Goal: Information Seeking & Learning: Find specific fact

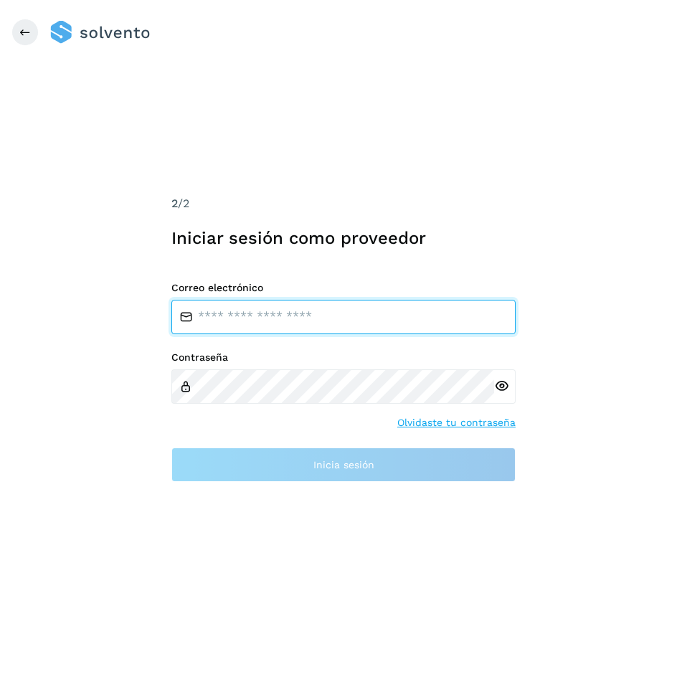
type input "**********"
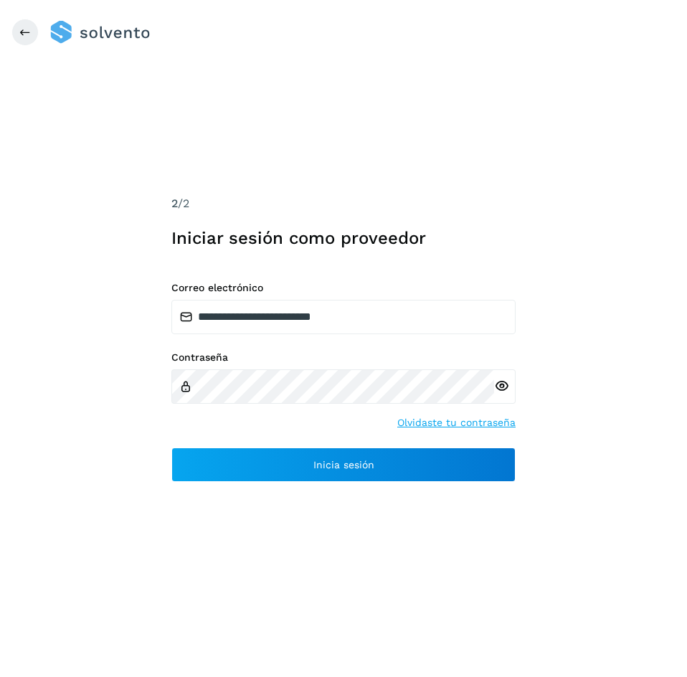
click at [509, 383] on div at bounding box center [504, 386] width 21 height 34
click at [504, 383] on icon at bounding box center [501, 385] width 15 height 15
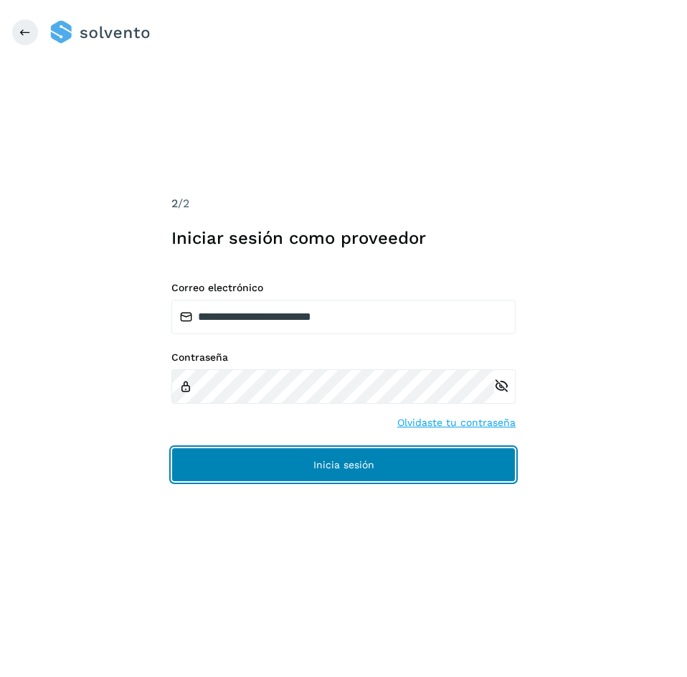
click at [335, 451] on button "Inicia sesión" at bounding box center [343, 464] width 344 height 34
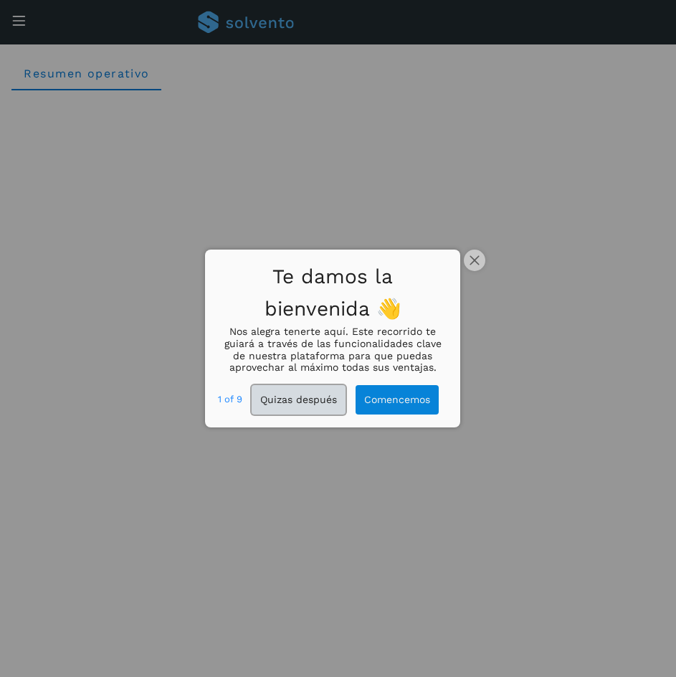
click at [315, 401] on button "Quizas después" at bounding box center [299, 399] width 94 height 29
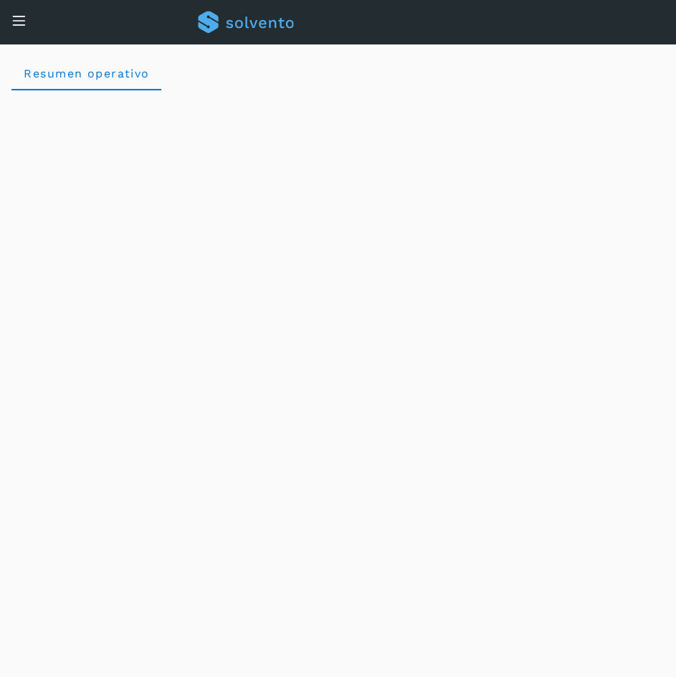
click at [16, 18] on icon at bounding box center [18, 20] width 15 height 15
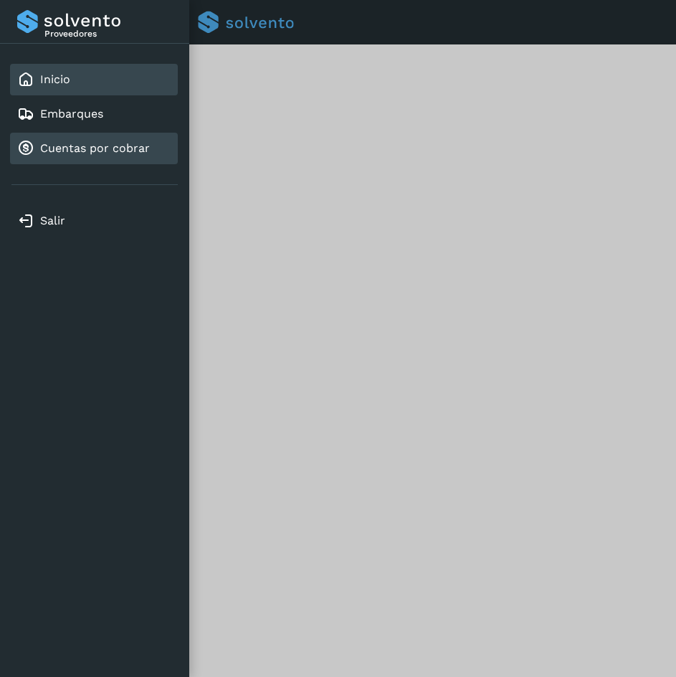
click at [66, 145] on link "Cuentas por cobrar" at bounding box center [95, 148] width 110 height 14
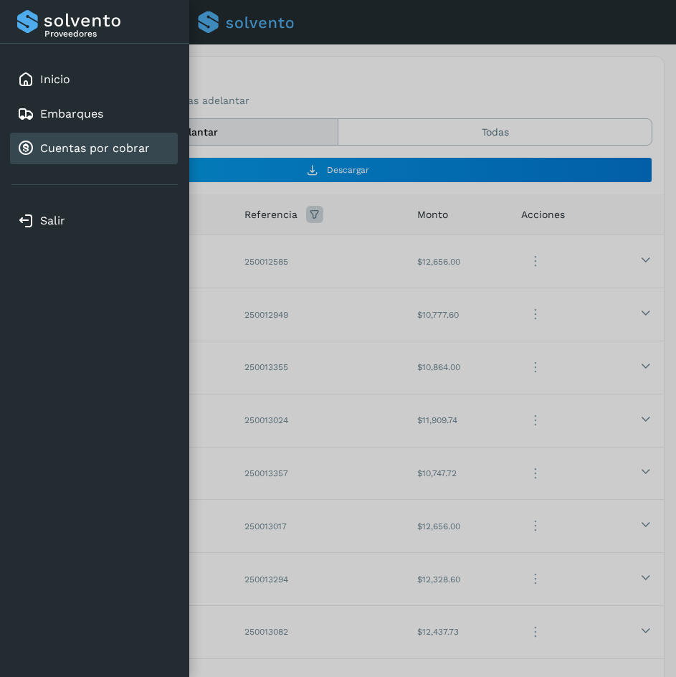
click at [143, 152] on link "Cuentas por cobrar" at bounding box center [95, 148] width 110 height 14
click at [426, 272] on div at bounding box center [338, 338] width 676 height 677
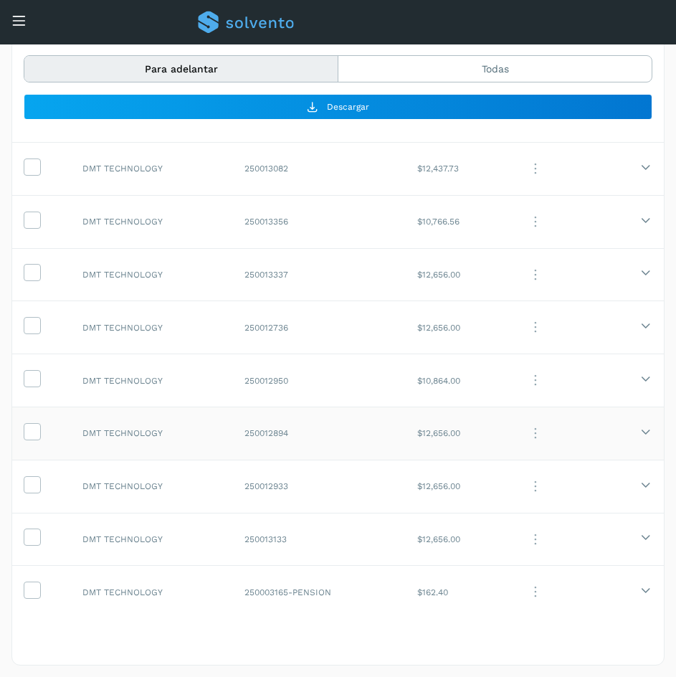
scroll to position [411, 0]
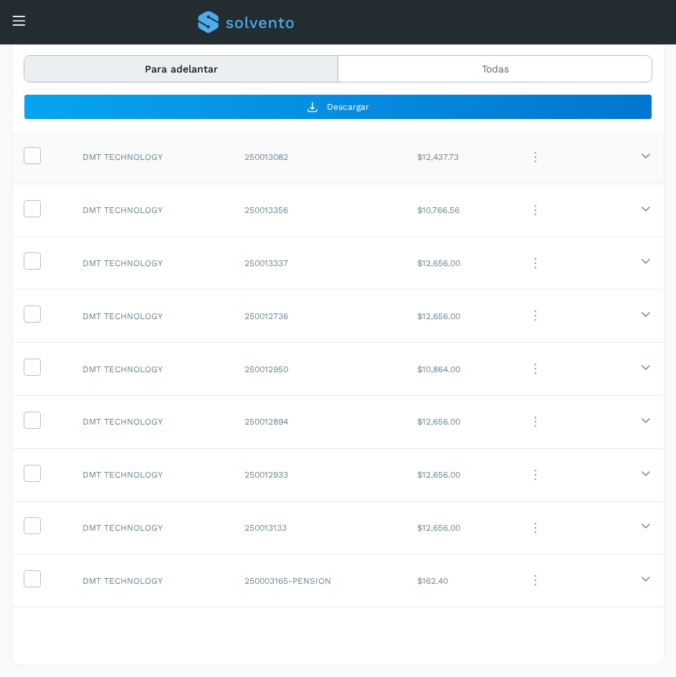
click at [348, 154] on td "250013082" at bounding box center [319, 156] width 173 height 53
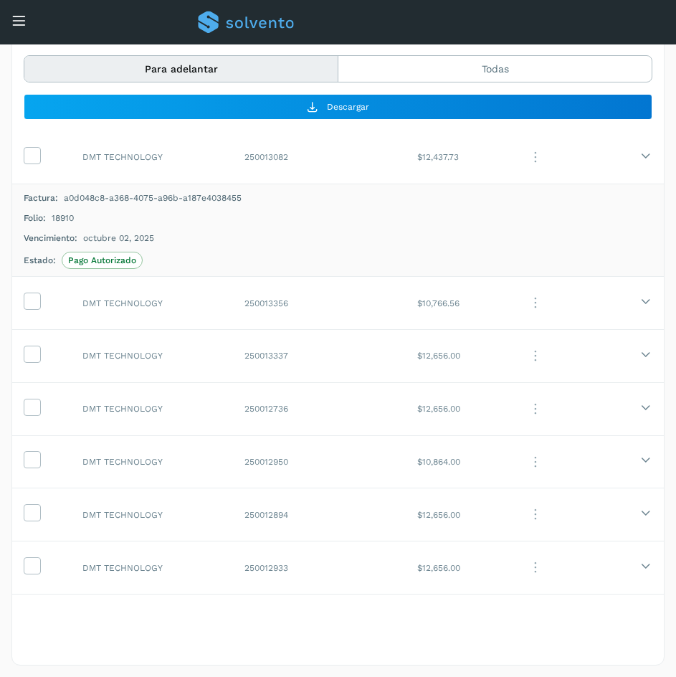
click at [65, 219] on span "18910" at bounding box center [63, 217] width 22 height 13
copy span "18910"
click at [185, 303] on td "DMT TECHNOLOGY" at bounding box center [152, 303] width 162 height 53
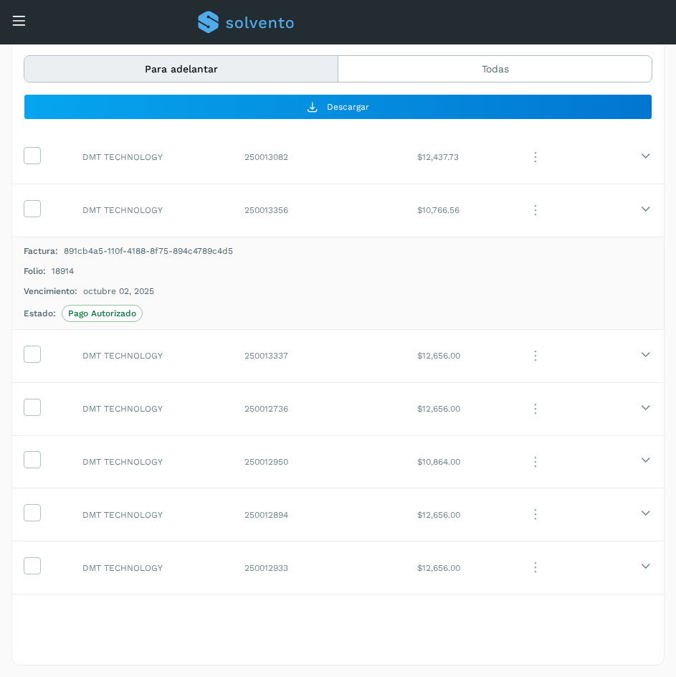
click at [62, 272] on span "18914" at bounding box center [63, 270] width 22 height 13
copy span "18914"
click at [188, 352] on td "DMT TECHNOLOGY" at bounding box center [152, 355] width 162 height 53
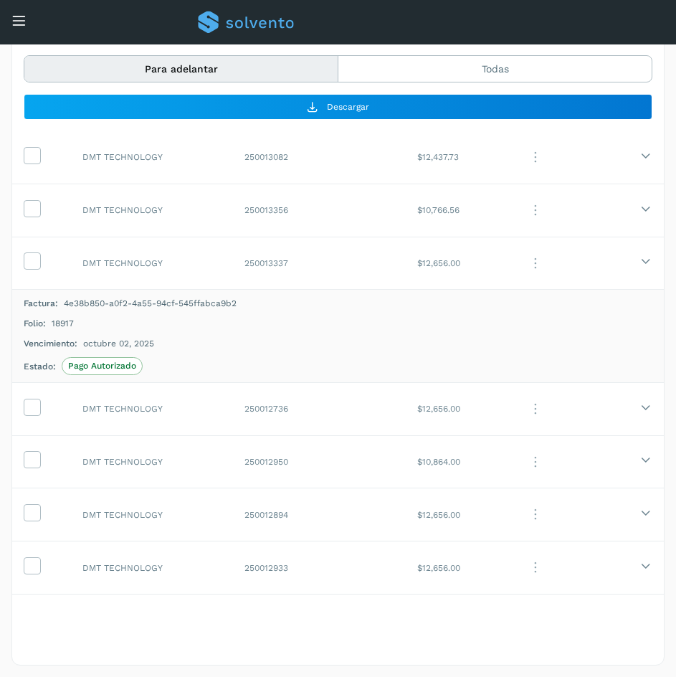
click at [54, 321] on span "18917" at bounding box center [63, 323] width 22 height 13
copy span "18917"
click at [62, 322] on span "18917" at bounding box center [63, 323] width 22 height 13
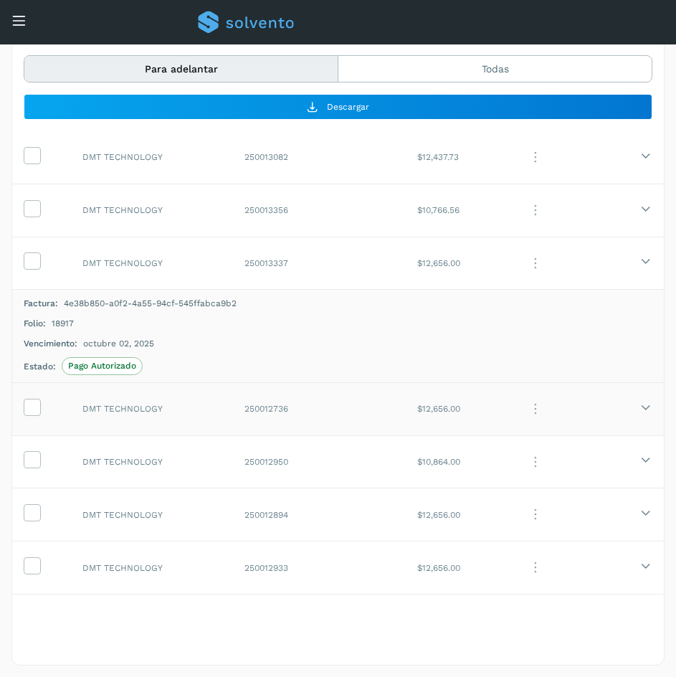
click at [194, 403] on td "DMT TECHNOLOGY" at bounding box center [152, 408] width 162 height 53
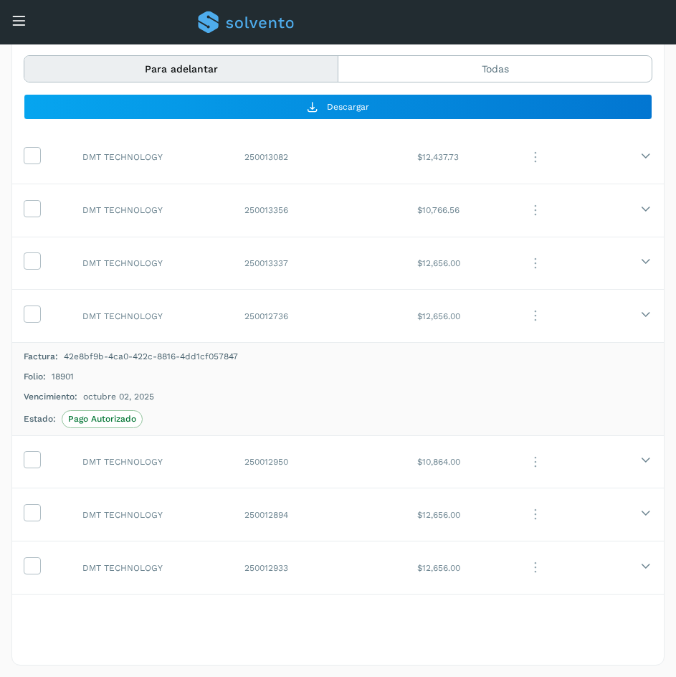
click at [67, 381] on span "18901" at bounding box center [63, 376] width 22 height 13
copy span "18901"
click at [178, 464] on td "DMT TECHNOLOGY" at bounding box center [152, 461] width 162 height 53
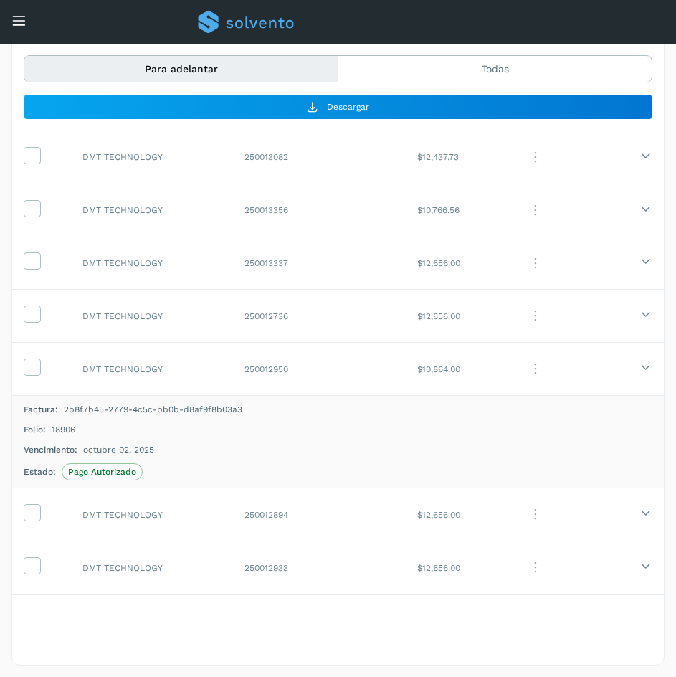
click at [64, 429] on span "18906" at bounding box center [64, 429] width 24 height 13
copy span "18906"
click at [188, 363] on td "DMT TECHNOLOGY" at bounding box center [152, 369] width 162 height 53
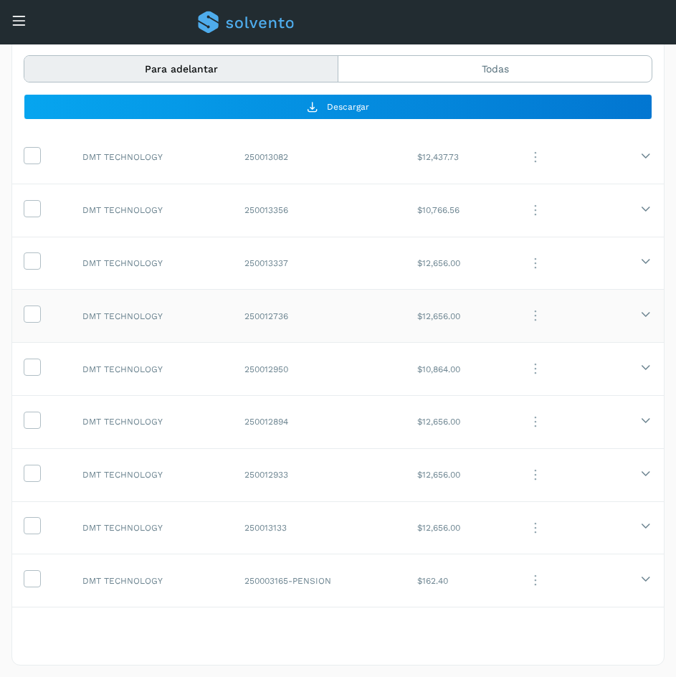
click at [189, 330] on td "DMT TECHNOLOGY" at bounding box center [152, 316] width 162 height 53
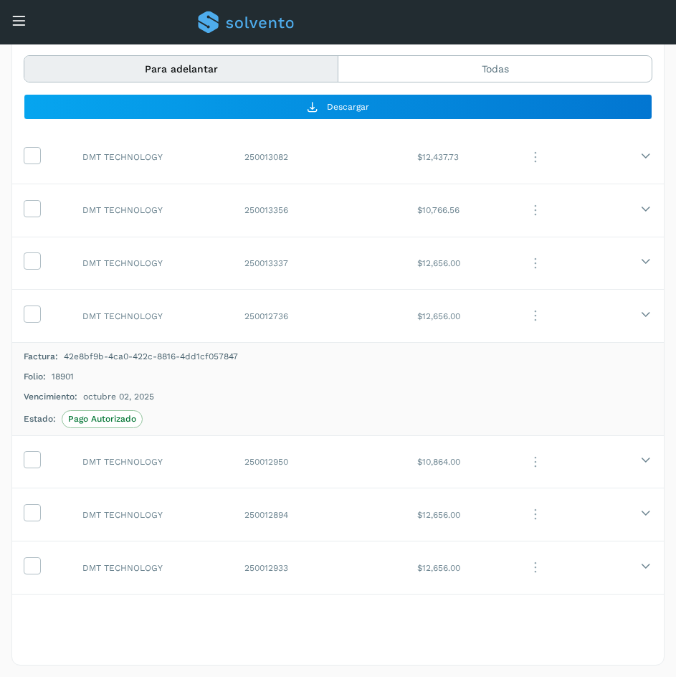
click at [75, 378] on div "Folio: 18901" at bounding box center [338, 376] width 629 height 13
click at [69, 374] on span "18901" at bounding box center [63, 376] width 22 height 13
copy span "18901"
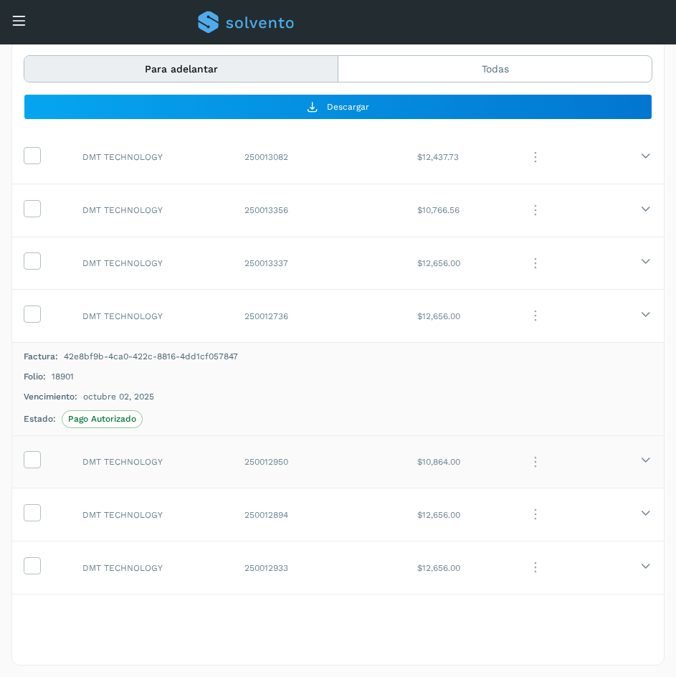
click at [159, 456] on td "DMT TECHNOLOGY" at bounding box center [152, 461] width 162 height 53
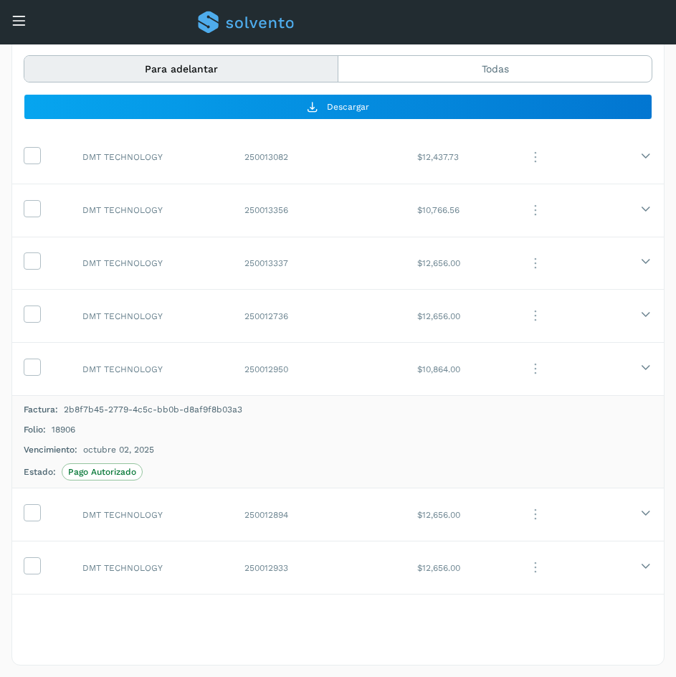
click at [66, 423] on span "18906" at bounding box center [64, 429] width 24 height 13
click at [62, 433] on span "18906" at bounding box center [64, 429] width 24 height 13
copy span "18906"
click at [178, 510] on td "DMT TECHNOLOGY" at bounding box center [152, 514] width 162 height 53
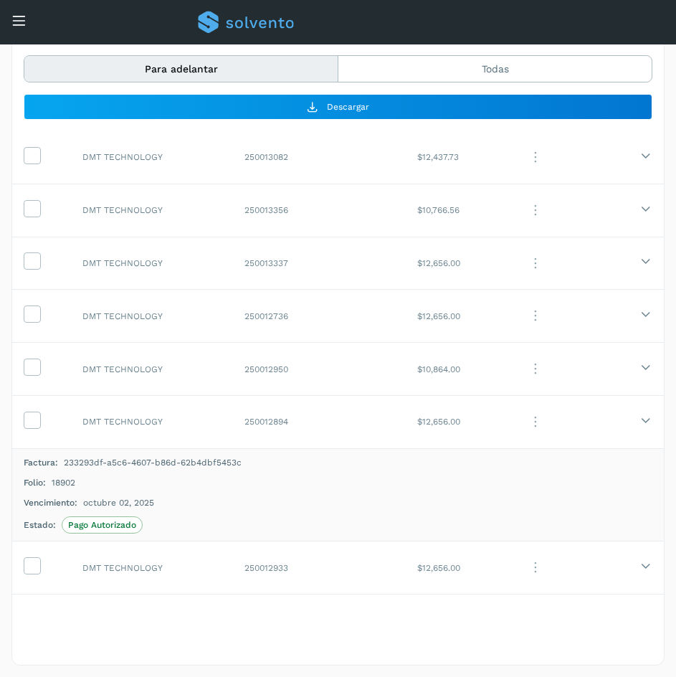
click at [64, 482] on span "18902" at bounding box center [64, 482] width 24 height 13
copy span "18902"
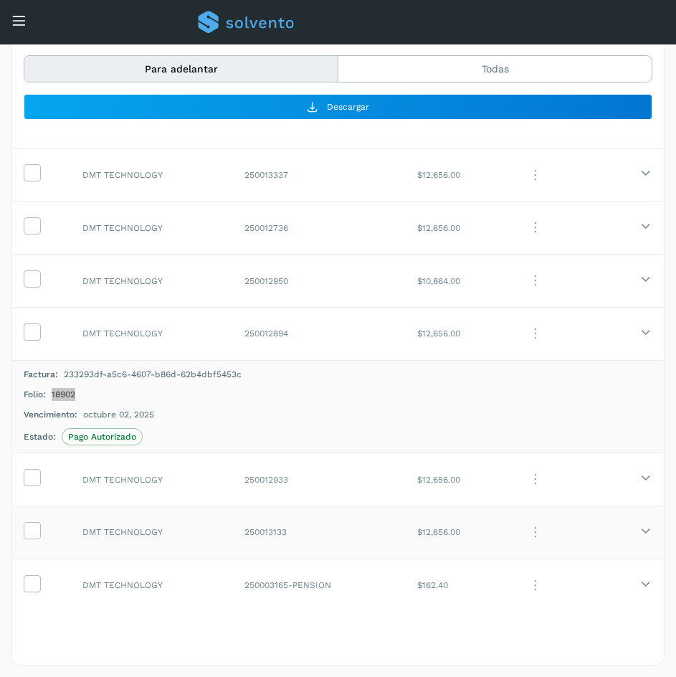
scroll to position [504, 0]
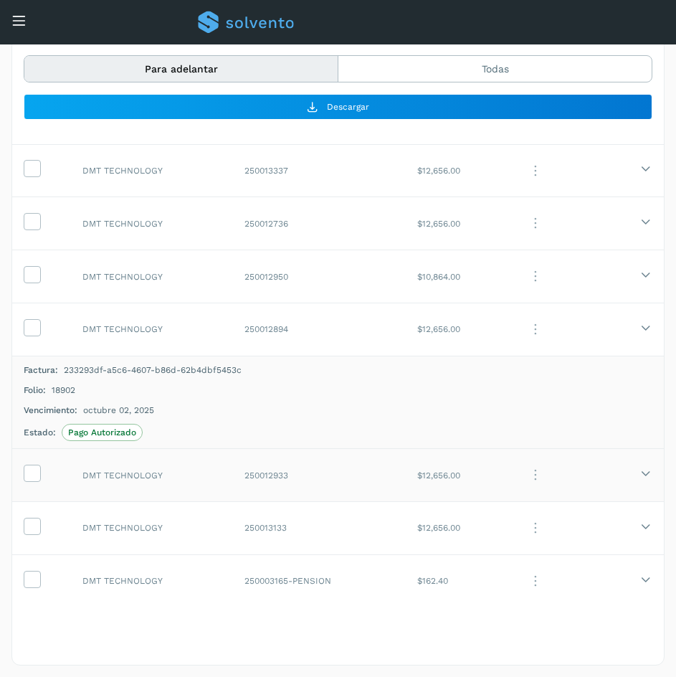
click at [196, 484] on td "DMT TECHNOLOGY" at bounding box center [152, 475] width 162 height 53
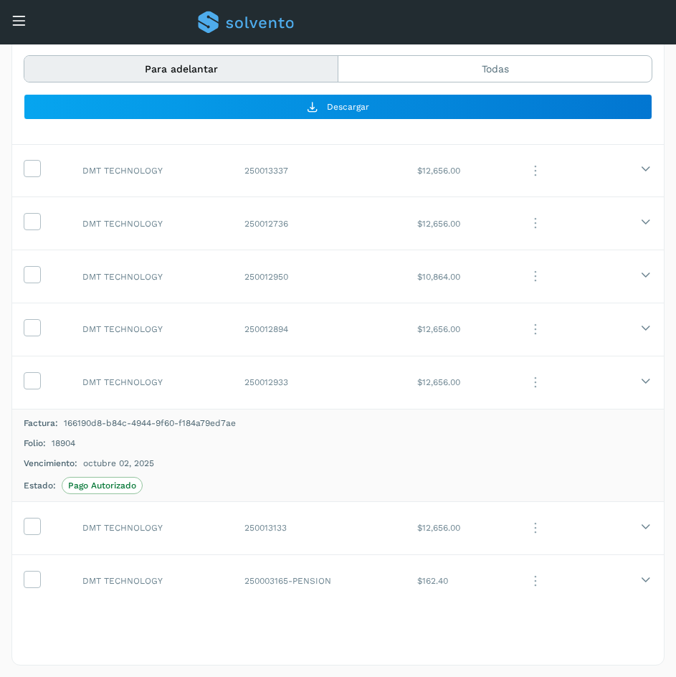
click at [72, 439] on span "18904" at bounding box center [64, 442] width 24 height 13
copy span "18904"
click at [193, 525] on td "DMT TECHNOLOGY" at bounding box center [152, 527] width 162 height 53
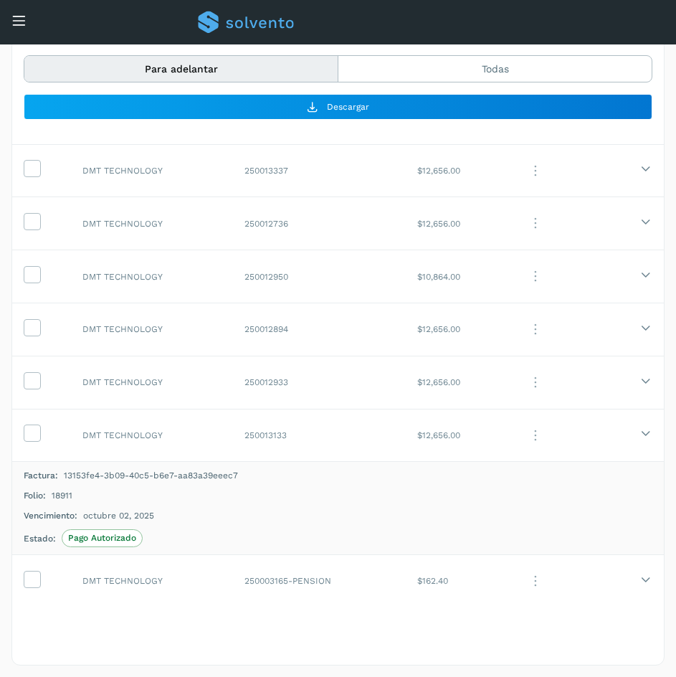
click at [64, 494] on span "18911" at bounding box center [62, 495] width 21 height 13
copy span "18911"
click at [221, 590] on td "DMT TECHNOLOGY" at bounding box center [152, 580] width 162 height 53
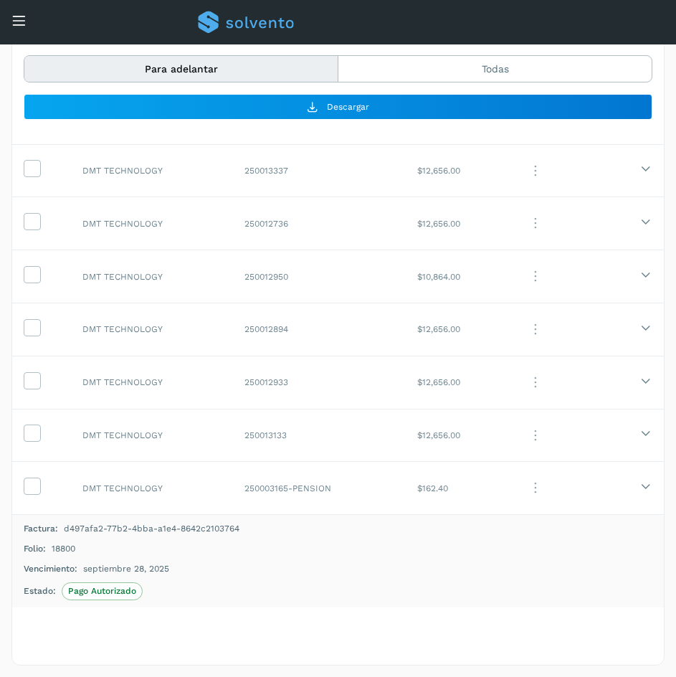
click at [67, 550] on span "18800" at bounding box center [64, 548] width 24 height 13
click at [64, 550] on span "18800" at bounding box center [64, 548] width 24 height 13
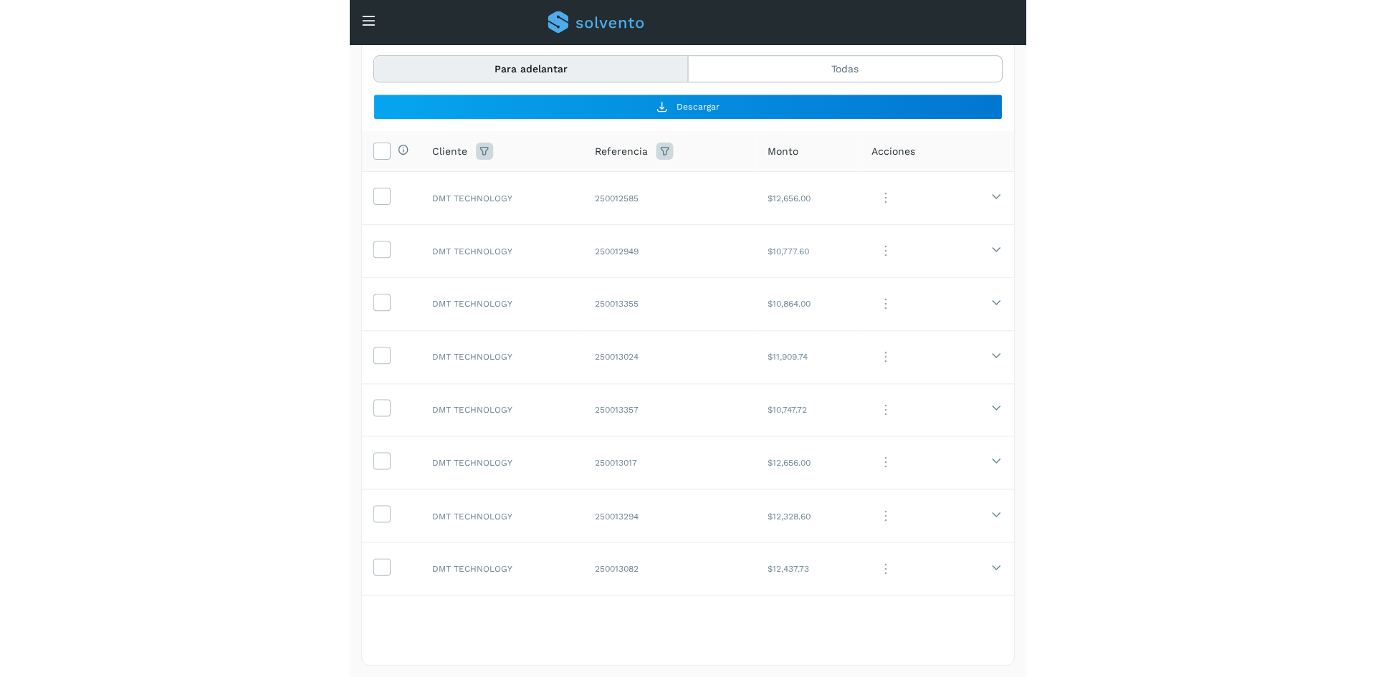
scroll to position [0, 0]
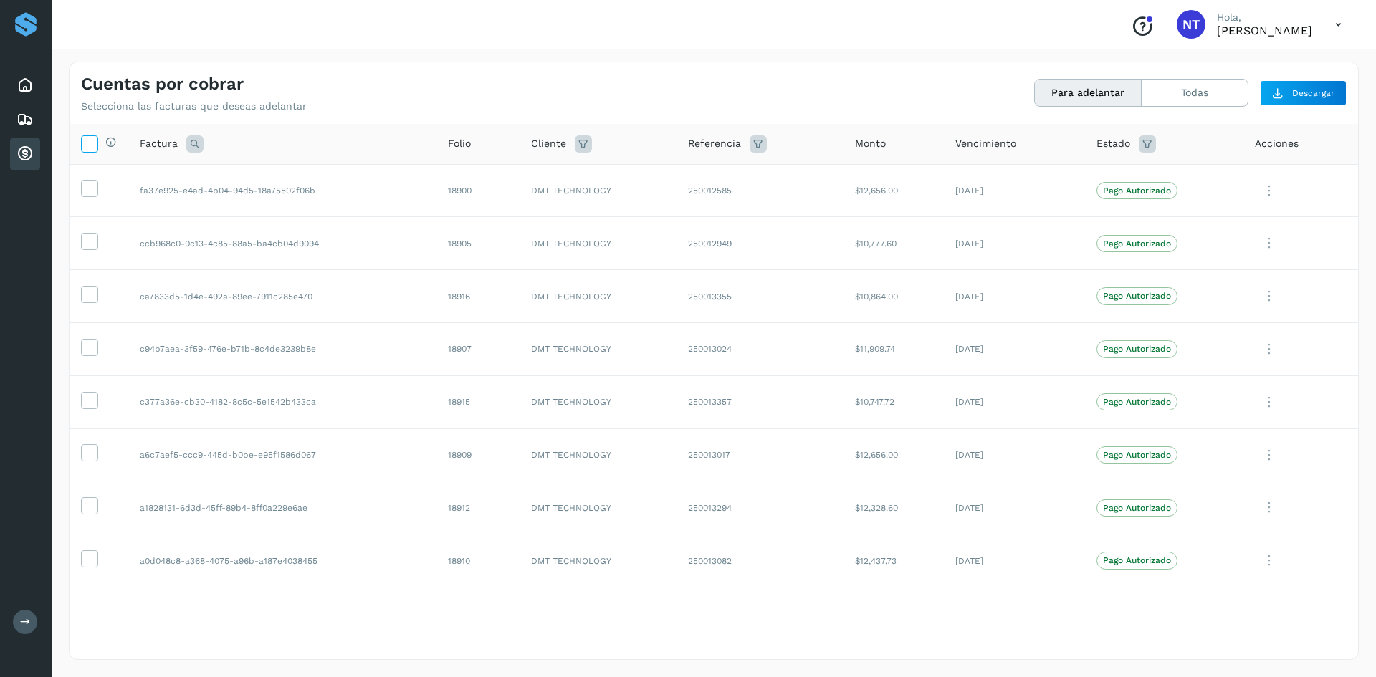
click at [83, 143] on icon at bounding box center [89, 142] width 15 height 15
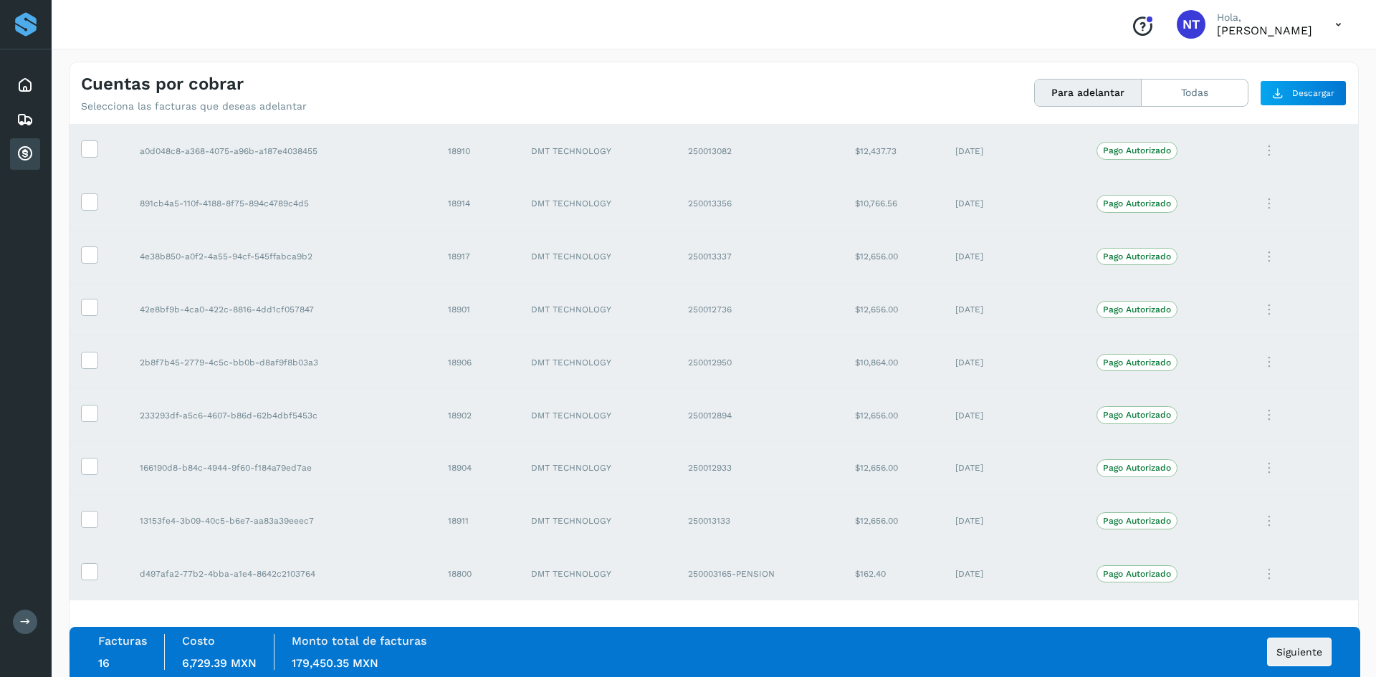
scroll to position [410, 0]
click at [343, 527] on td "13153fe4-3b09-40c5-b6e7-aa83a39eeec7" at bounding box center [282, 520] width 308 height 53
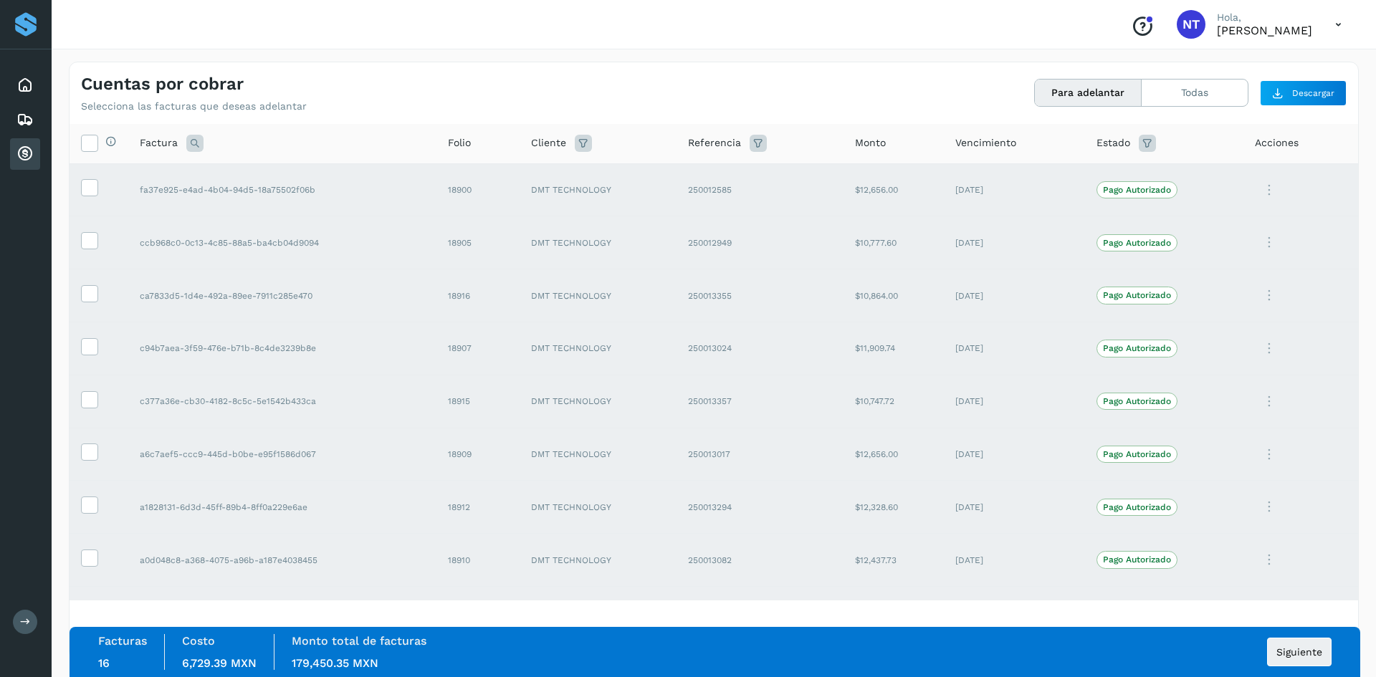
scroll to position [0, 0]
click at [93, 139] on icon at bounding box center [89, 142] width 15 height 15
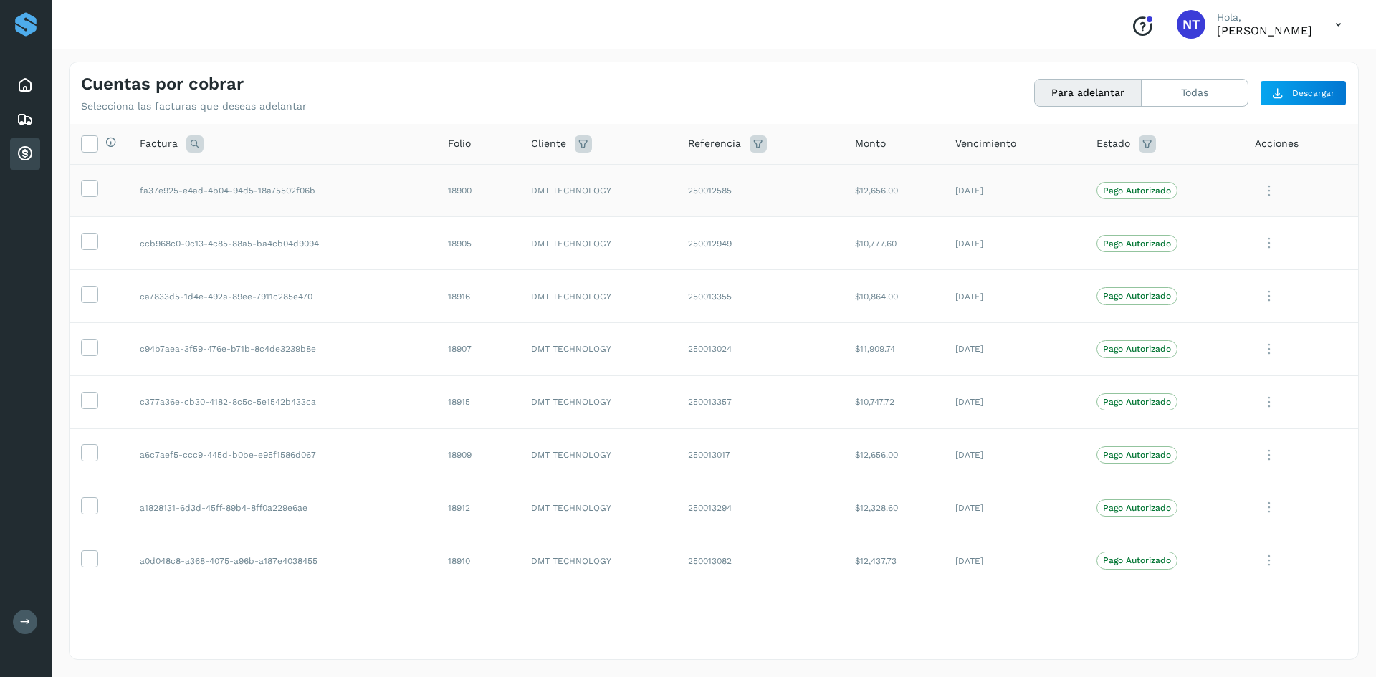
click at [355, 187] on td "fa37e925-e4ad-4b04-94d5-18a75502f06b" at bounding box center [282, 190] width 308 height 53
click at [356, 186] on td "fa37e925-e4ad-4b04-94d5-18a75502f06b" at bounding box center [282, 190] width 308 height 53
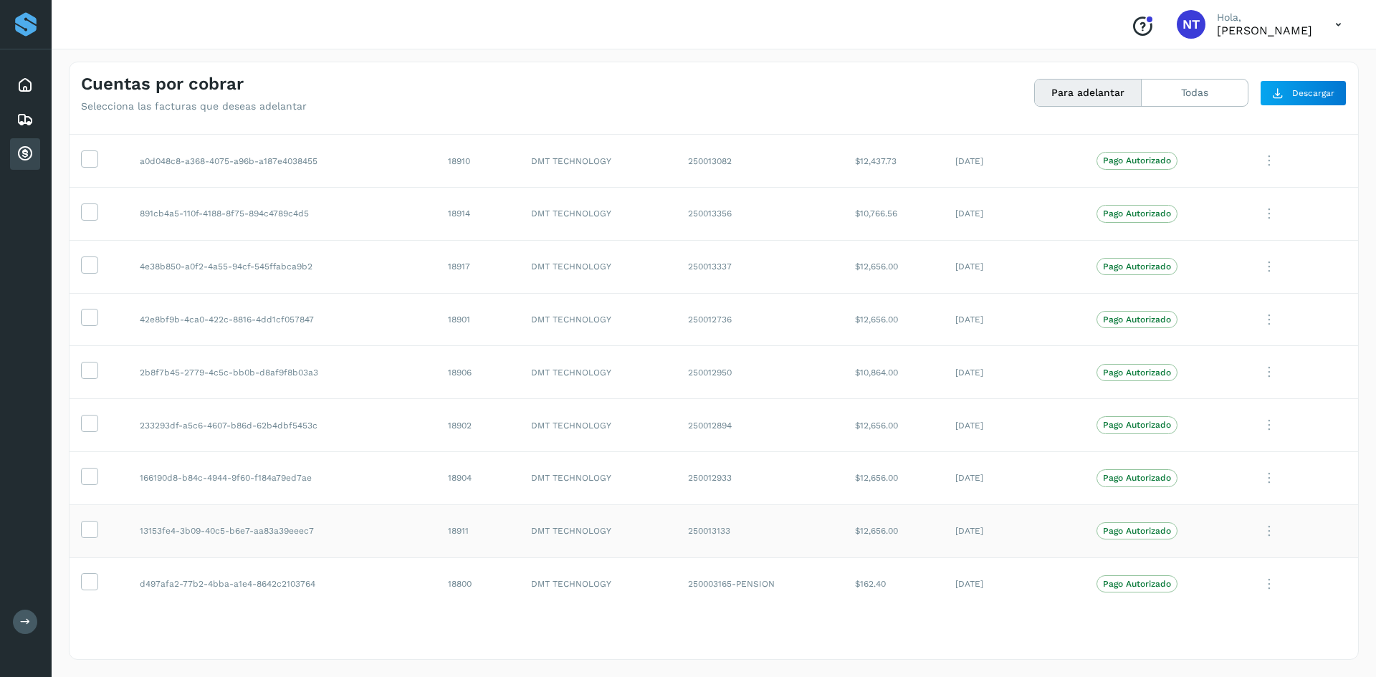
scroll to position [410, 0]
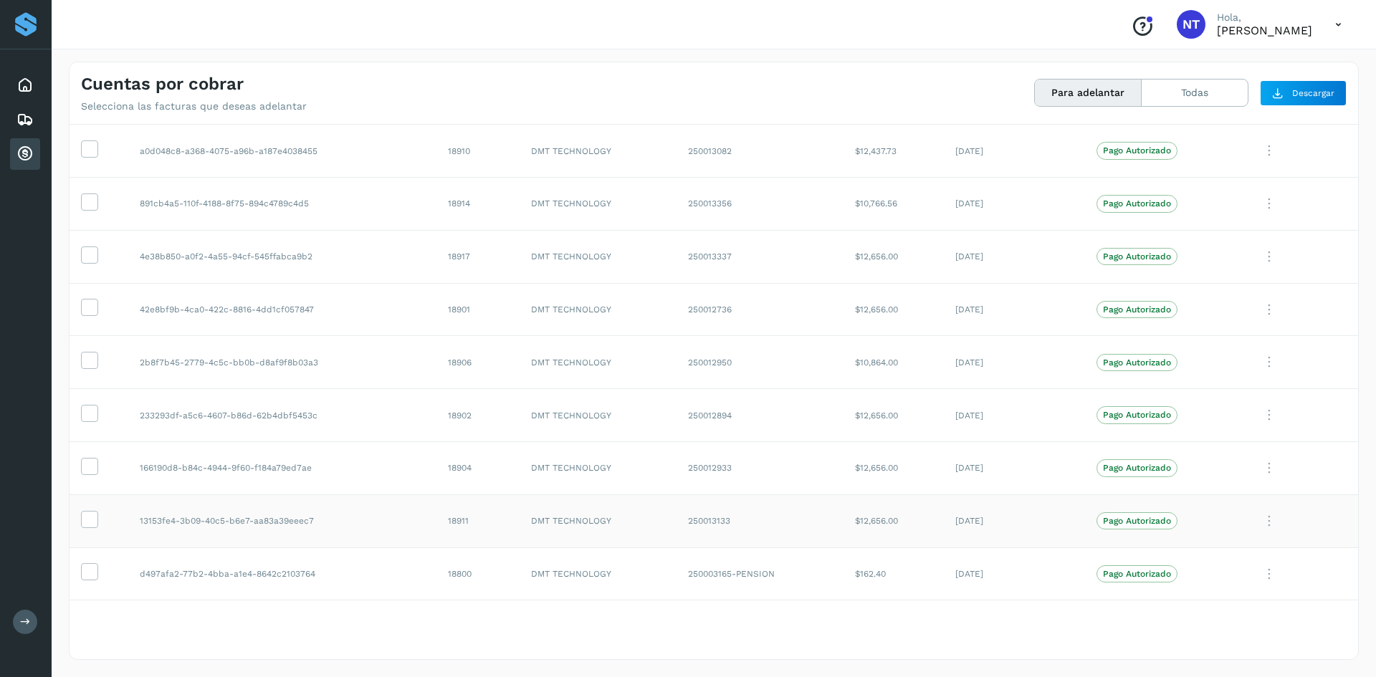
click at [363, 533] on td "13153fe4-3b09-40c5-b6e7-aa83a39eeec7" at bounding box center [282, 520] width 308 height 53
click at [185, 525] on td "13153fe4-3b09-40c5-b6e7-aa83a39eeec7" at bounding box center [282, 520] width 308 height 53
click at [172, 516] on td "13153fe4-3b09-40c5-b6e7-aa83a39eeec7" at bounding box center [282, 520] width 308 height 53
click at [174, 516] on td "13153fe4-3b09-40c5-b6e7-aa83a39eeec7" at bounding box center [282, 520] width 308 height 53
click at [340, 519] on td "13153fe4-3b09-40c5-b6e7-aa83a39eeec7" at bounding box center [282, 520] width 308 height 53
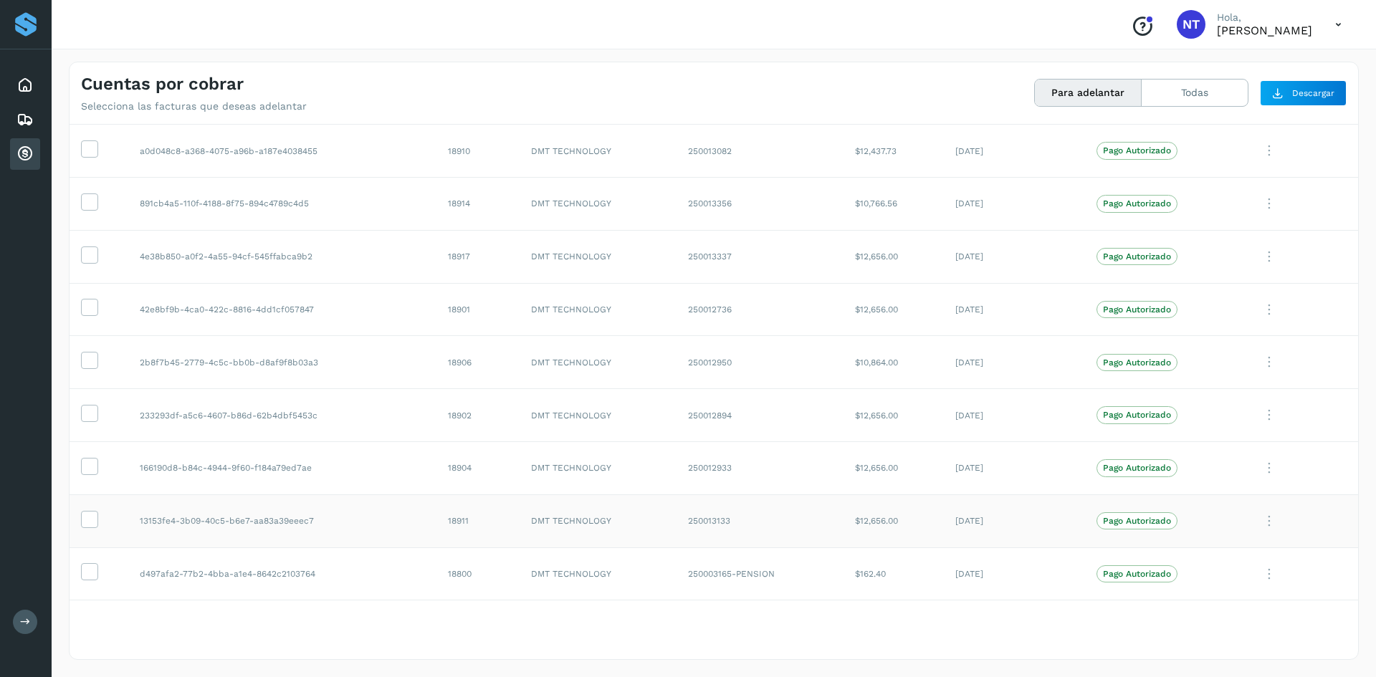
drag, startPoint x: 340, startPoint y: 519, endPoint x: 349, endPoint y: 519, distance: 9.3
click at [340, 519] on td "13153fe4-3b09-40c5-b6e7-aa83a39eeec7" at bounding box center [282, 520] width 308 height 53
click at [355, 519] on td "13153fe4-3b09-40c5-b6e7-aa83a39eeec7" at bounding box center [282, 520] width 308 height 53
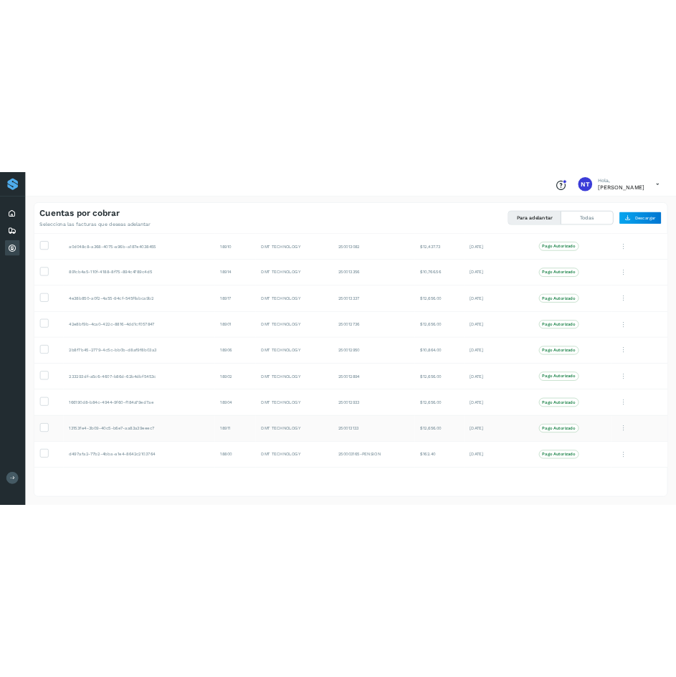
scroll to position [411, 0]
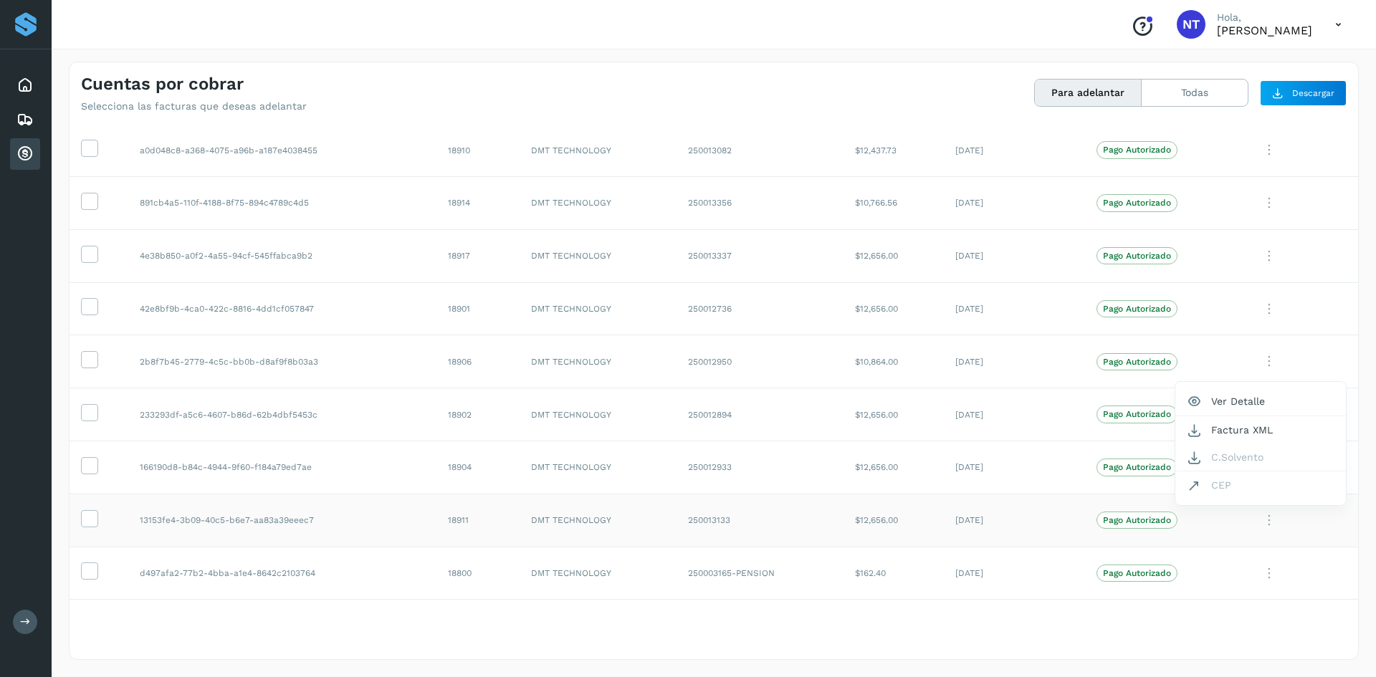
click at [686, 521] on div at bounding box center [688, 338] width 1376 height 677
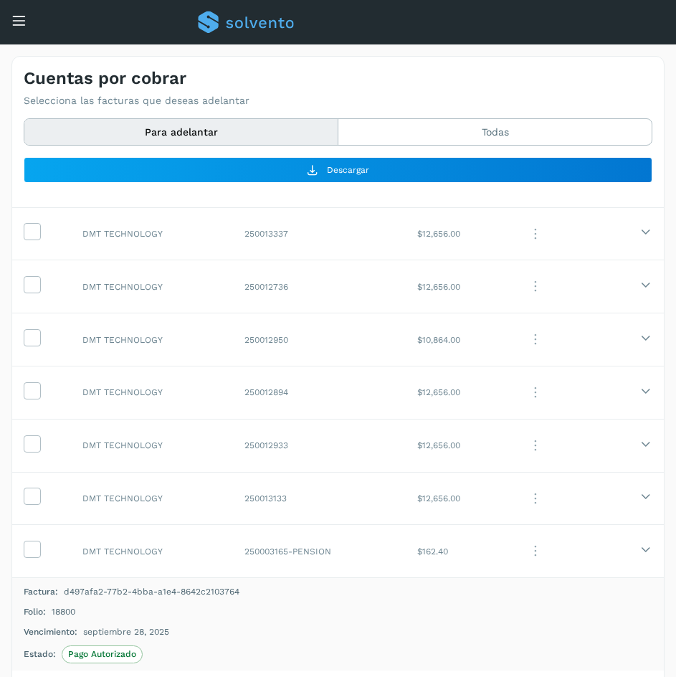
scroll to position [63, 0]
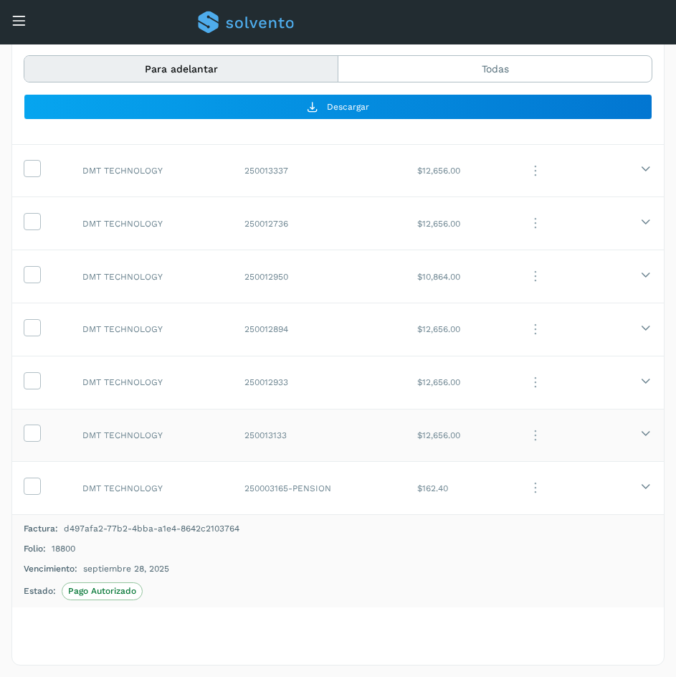
click at [186, 432] on td "DMT TECHNOLOGY" at bounding box center [152, 434] width 162 height 53
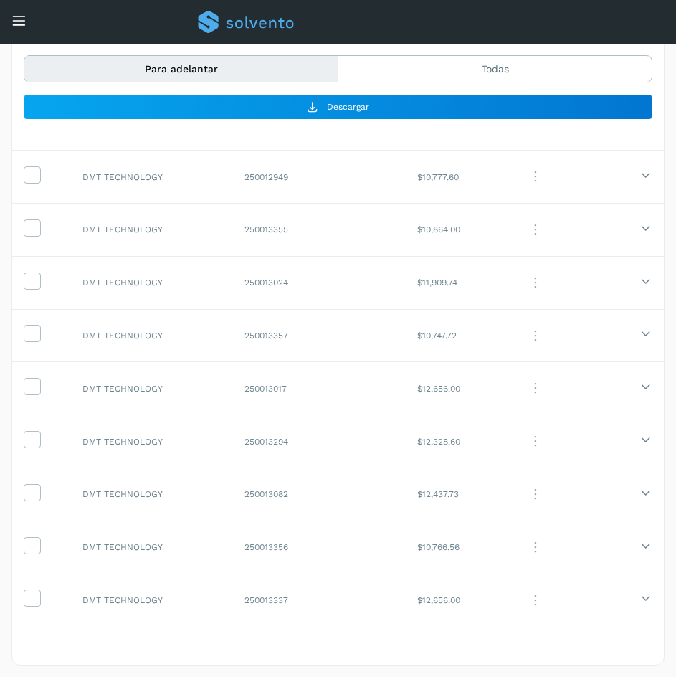
scroll to position [0, 0]
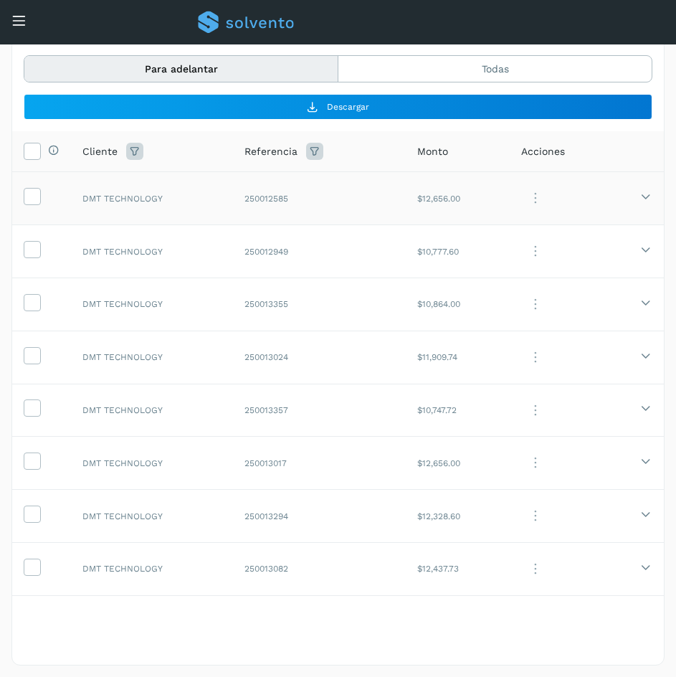
click at [206, 191] on td "DMT TECHNOLOGY" at bounding box center [152, 198] width 162 height 53
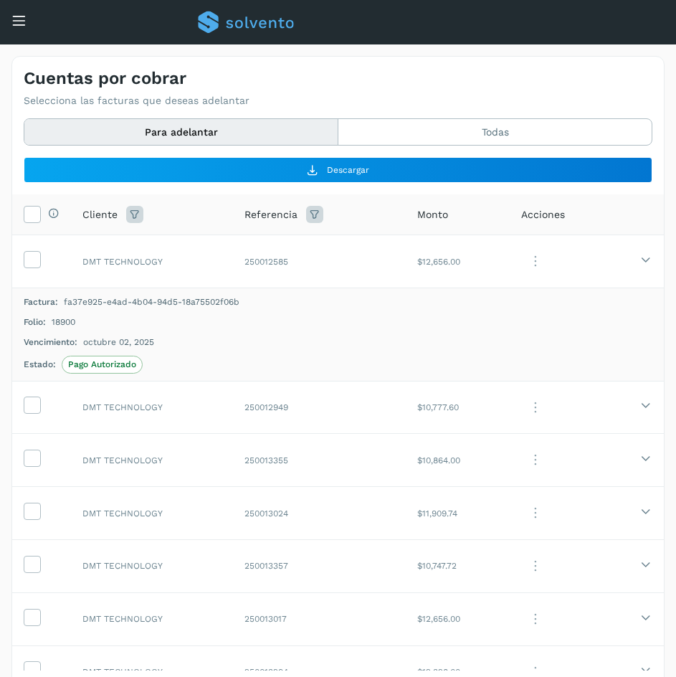
click at [406, 205] on th "Referencia" at bounding box center [458, 214] width 104 height 41
click at [173, 254] on td "DMT TECHNOLOGY" at bounding box center [152, 261] width 162 height 53
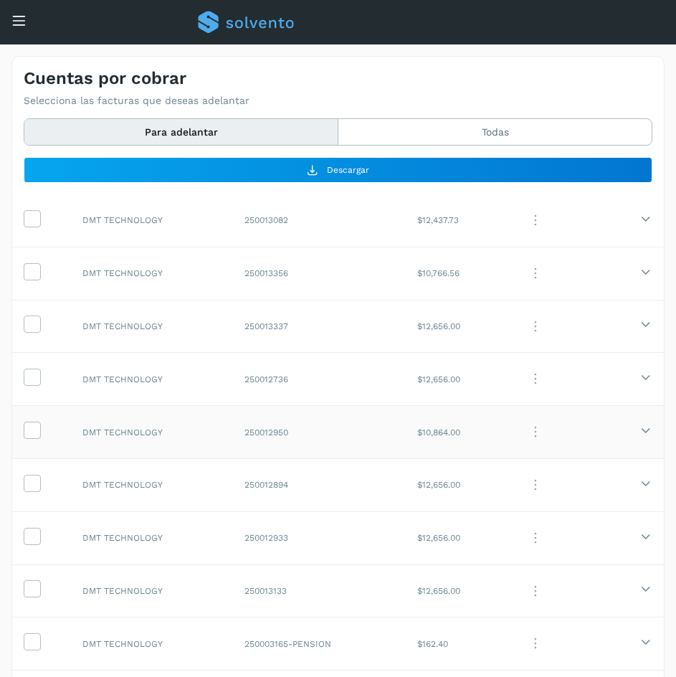
scroll to position [63, 0]
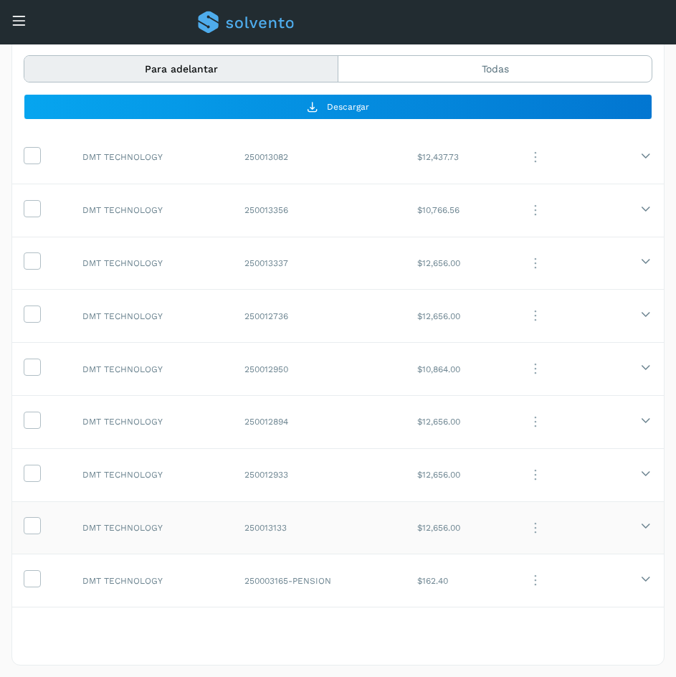
click at [500, 533] on td "$12,656.00" at bounding box center [458, 527] width 104 height 53
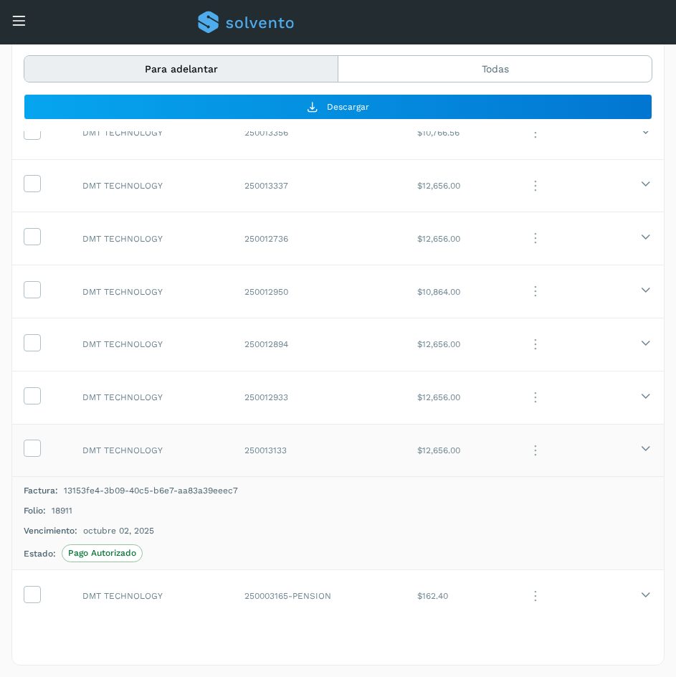
scroll to position [504, 0]
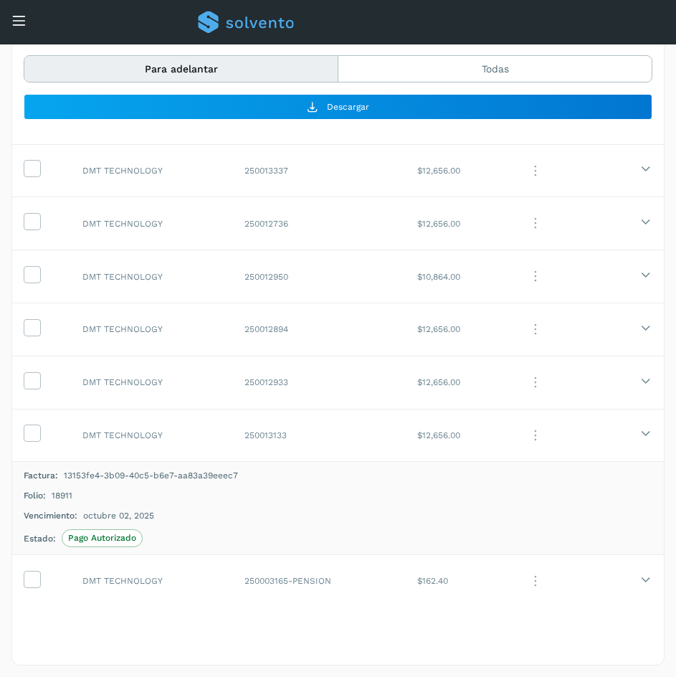
click at [64, 492] on span "18911" at bounding box center [62, 495] width 21 height 13
click at [64, 493] on span "18911" at bounding box center [62, 495] width 21 height 13
click at [164, 443] on td "DMT TECHNOLOGY" at bounding box center [152, 434] width 162 height 53
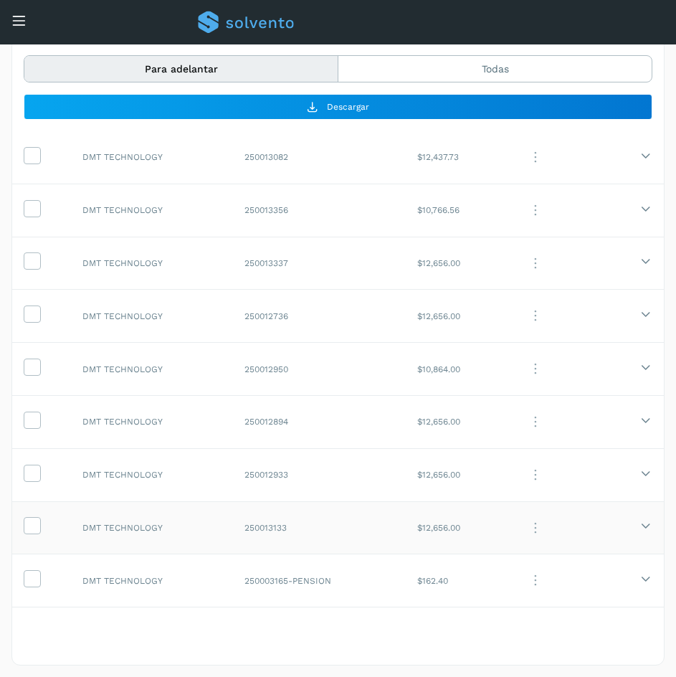
scroll to position [411, 0]
drag, startPoint x: 248, startPoint y: 477, endPoint x: 302, endPoint y: 477, distance: 54.5
click at [302, 477] on td "250012933" at bounding box center [319, 474] width 173 height 53
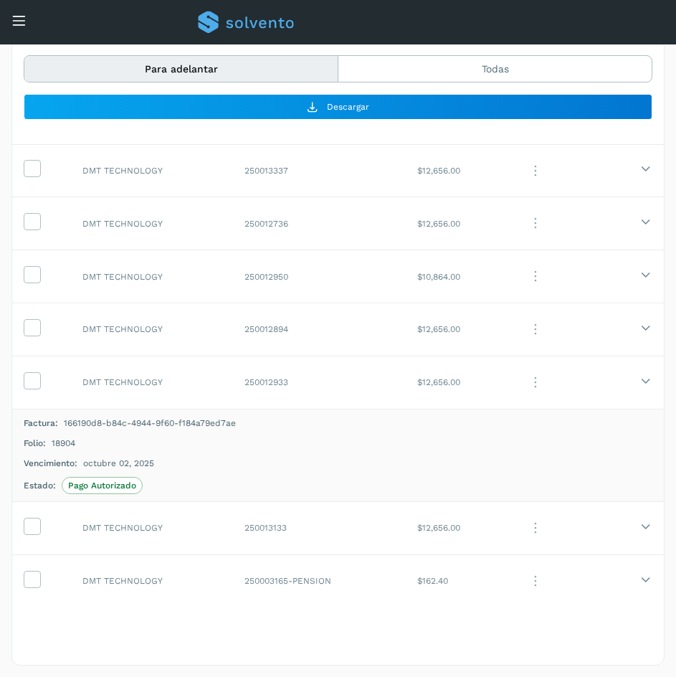
click at [67, 444] on span "18904" at bounding box center [64, 442] width 24 height 13
click at [210, 376] on td "DMT TECHNOLOGY" at bounding box center [152, 381] width 162 height 53
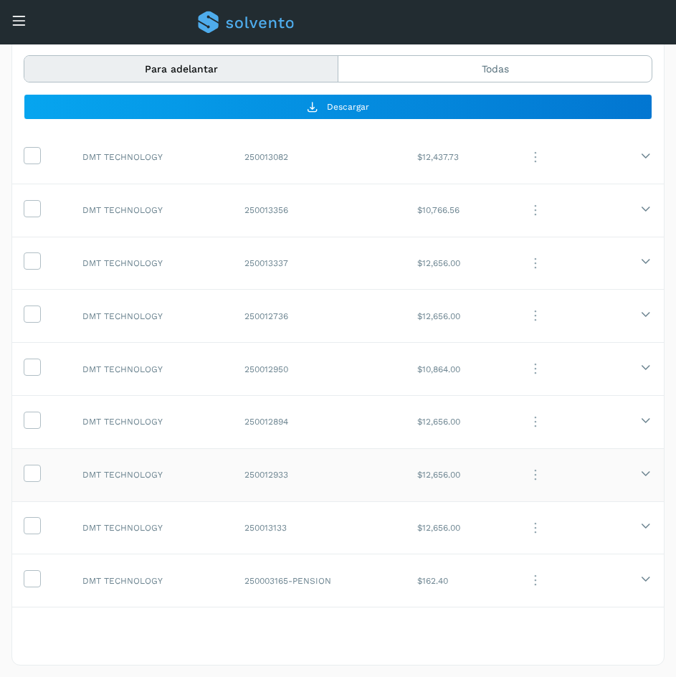
scroll to position [411, 0]
click at [190, 421] on td "DMT TECHNOLOGY" at bounding box center [152, 421] width 162 height 53
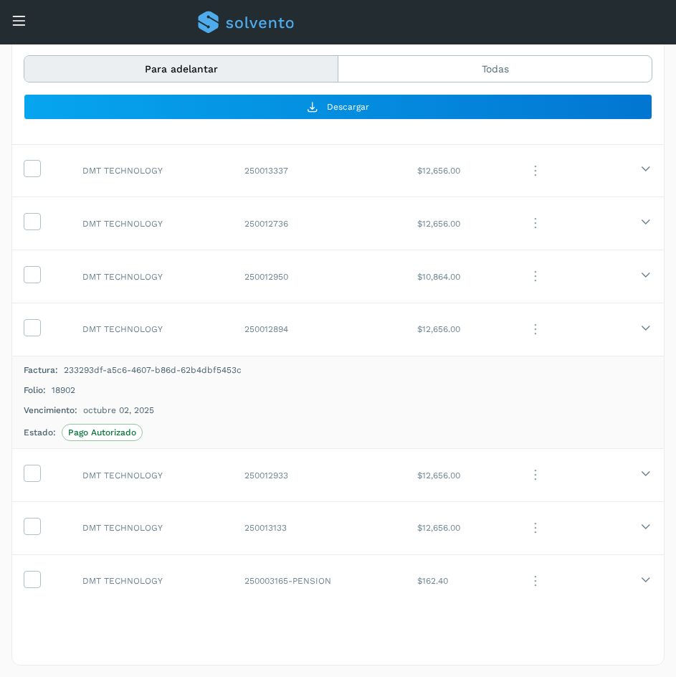
click at [57, 391] on span "18902" at bounding box center [64, 389] width 24 height 13
click at [191, 340] on td "DMT TECHNOLOGY" at bounding box center [152, 328] width 162 height 53
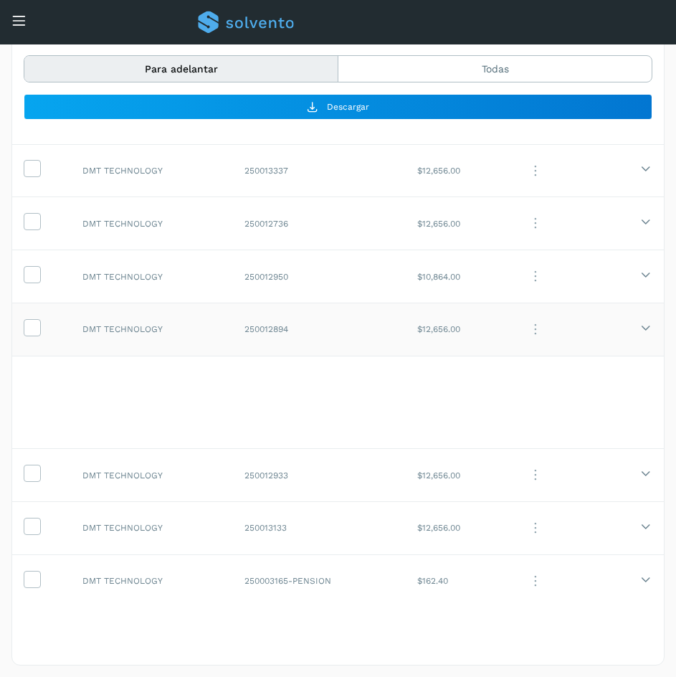
scroll to position [411, 0]
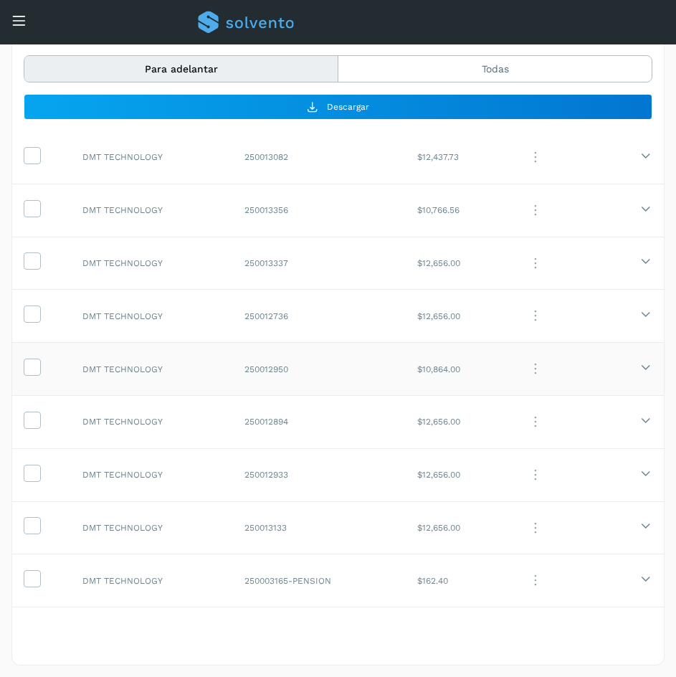
click at [193, 369] on td "DMT TECHNOLOGY" at bounding box center [152, 369] width 162 height 53
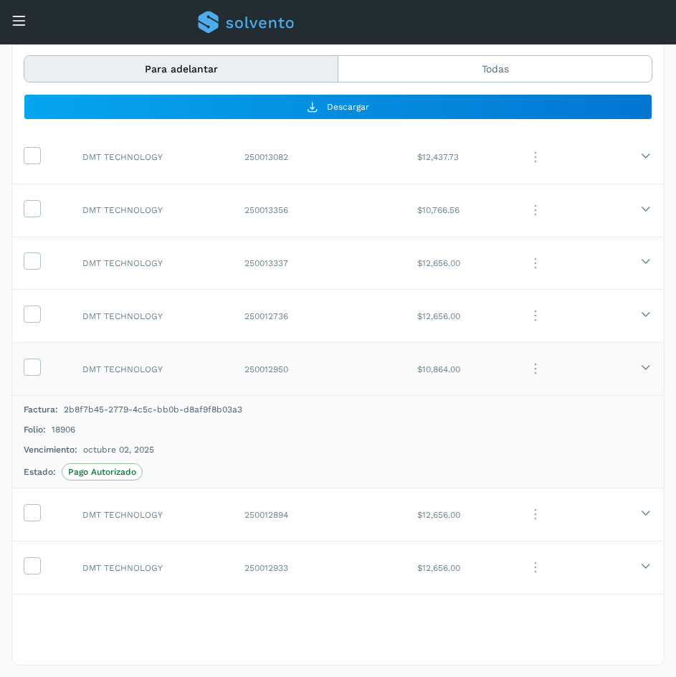
scroll to position [504, 0]
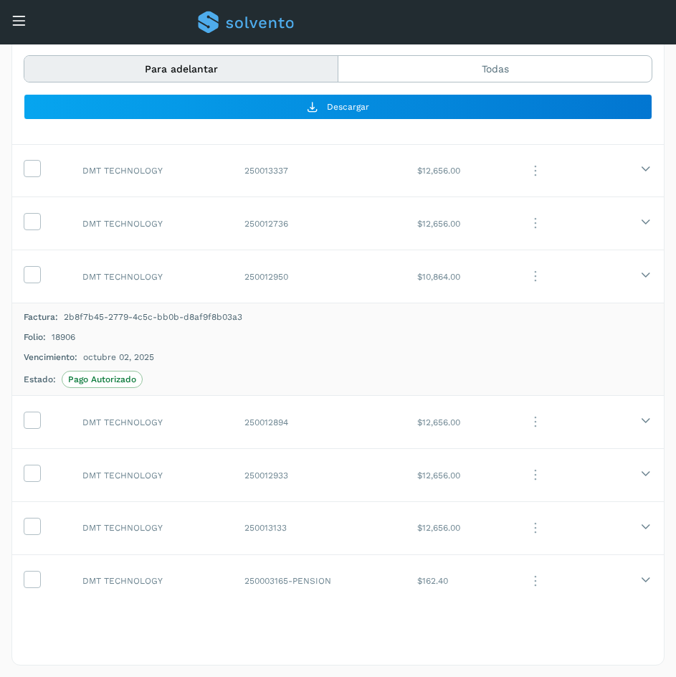
click at [68, 336] on span "18906" at bounding box center [64, 336] width 24 height 13
click at [199, 360] on div "Vencimiento: octubre 02, 2025" at bounding box center [338, 356] width 629 height 13
click at [189, 288] on td "DMT TECHNOLOGY" at bounding box center [152, 276] width 162 height 53
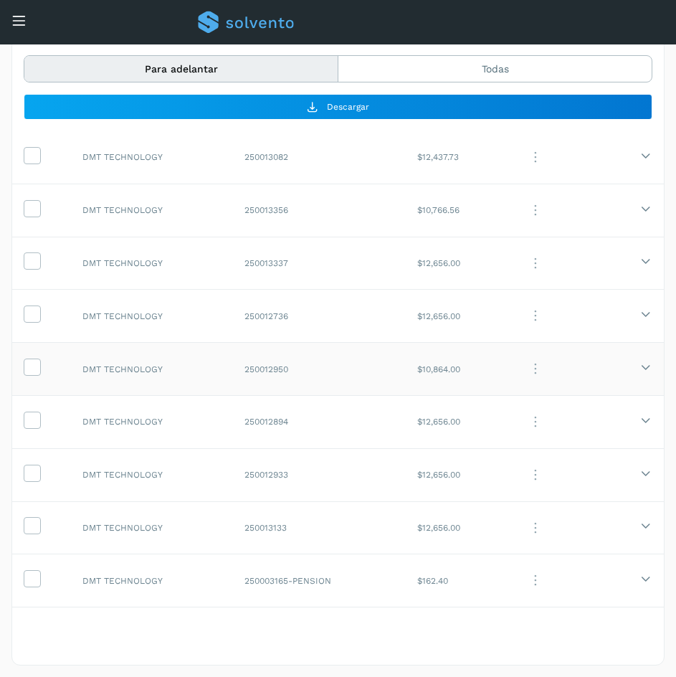
scroll to position [411, 0]
click at [197, 312] on td "DMT TECHNOLOGY" at bounding box center [152, 316] width 162 height 53
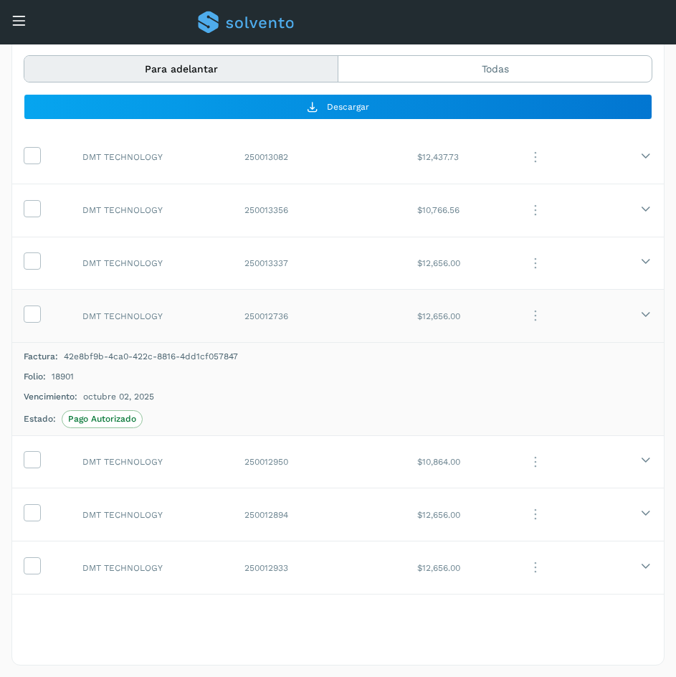
scroll to position [504, 0]
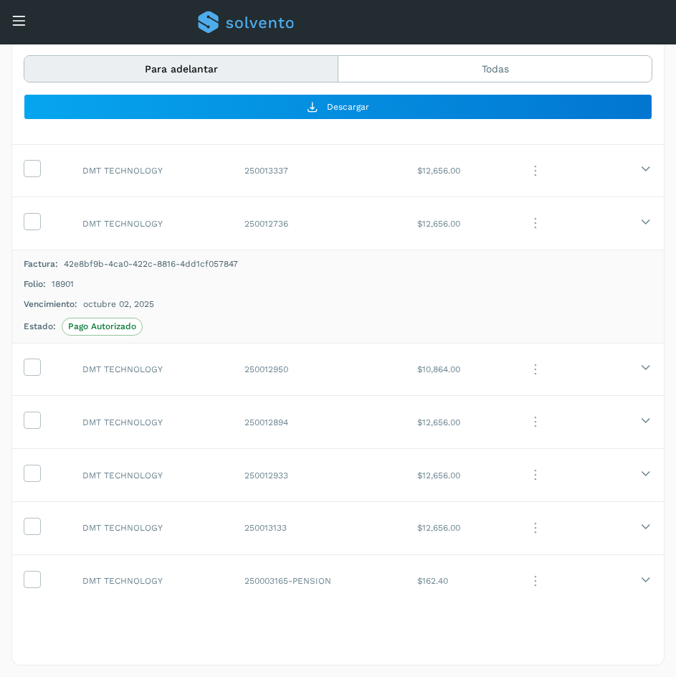
click at [57, 285] on span "18901" at bounding box center [63, 283] width 22 height 13
click at [193, 231] on td "DMT TECHNOLOGY" at bounding box center [152, 223] width 162 height 53
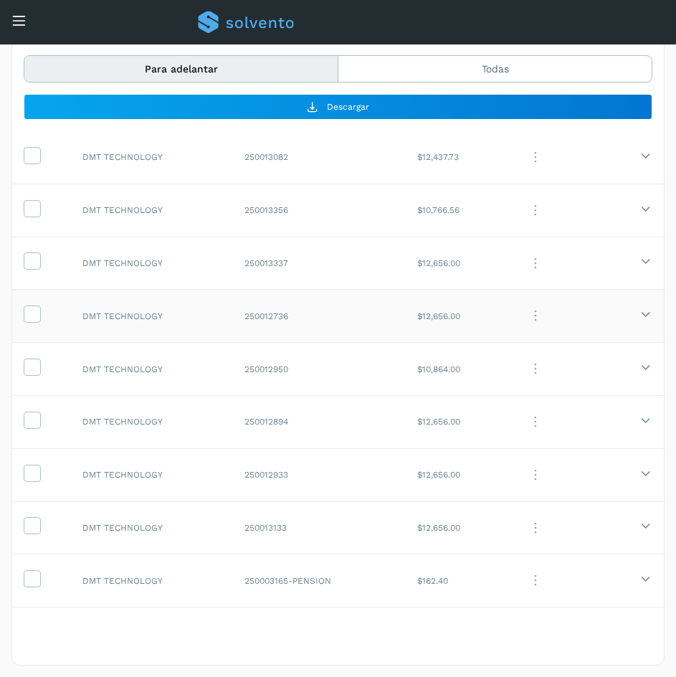
scroll to position [411, 0]
click at [176, 263] on td "DMT TECHNOLOGY" at bounding box center [152, 262] width 162 height 53
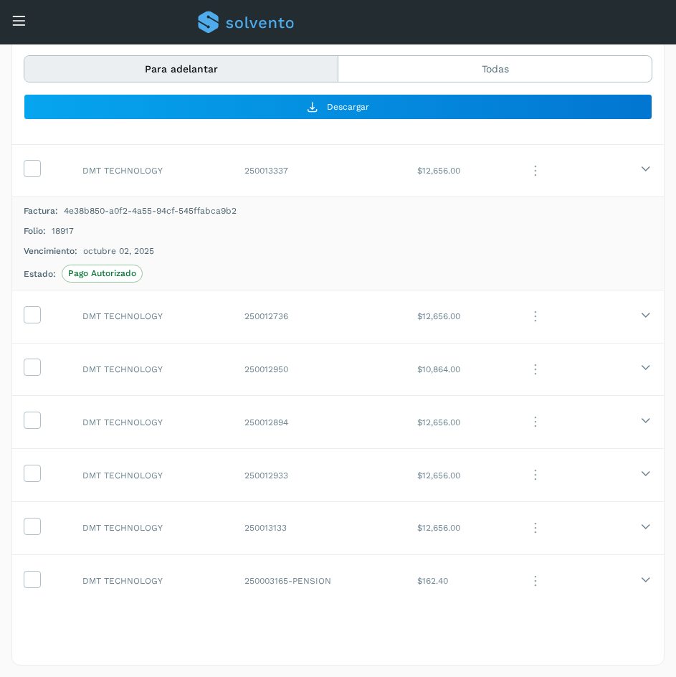
click at [71, 231] on span "18917" at bounding box center [63, 230] width 22 height 13
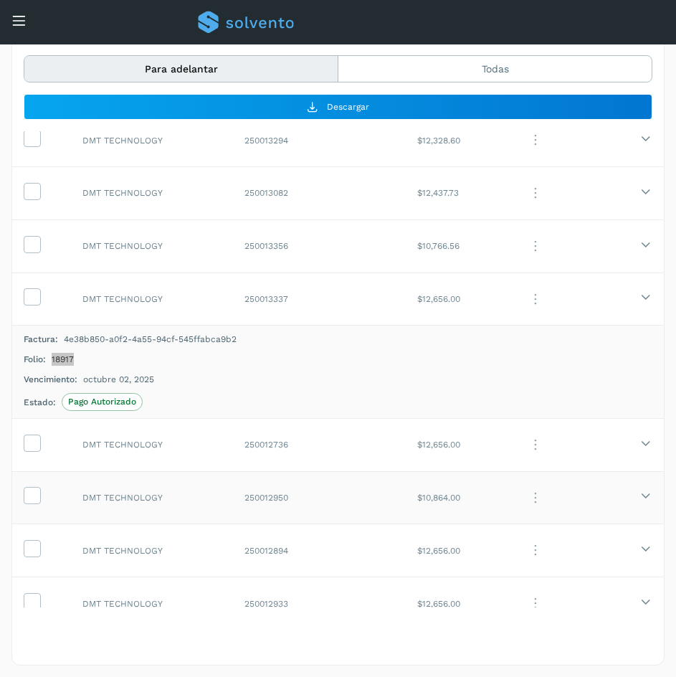
scroll to position [360, 0]
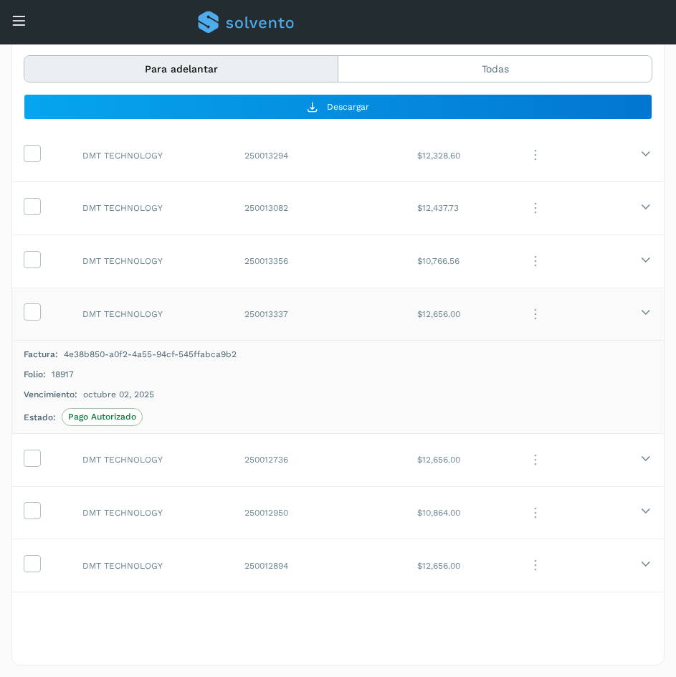
click at [188, 321] on td "DMT TECHNOLOGY" at bounding box center [152, 313] width 162 height 53
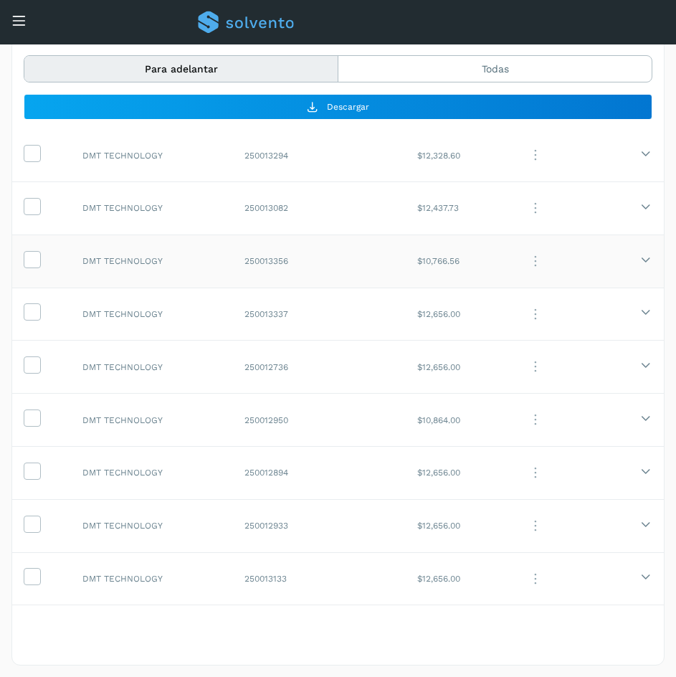
click at [188, 269] on td "DMT TECHNOLOGY" at bounding box center [152, 260] width 162 height 53
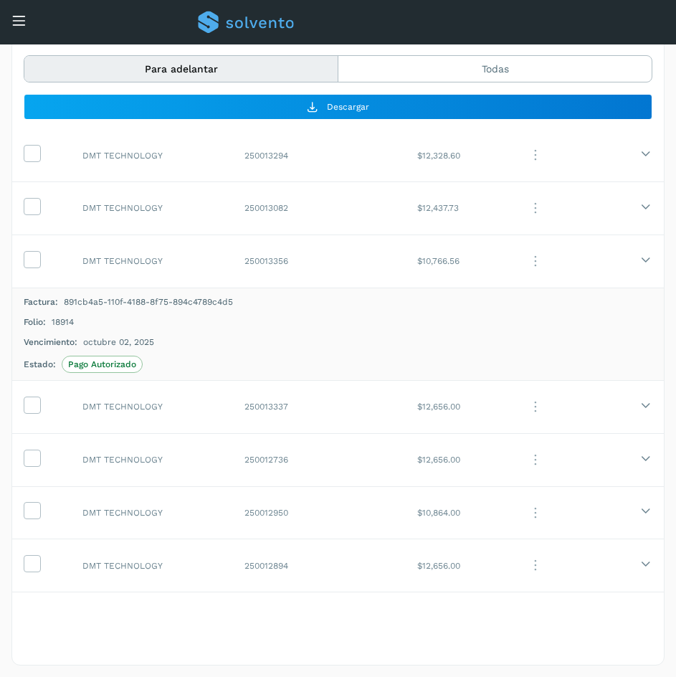
click at [75, 320] on div "Folio: 18914" at bounding box center [338, 321] width 629 height 13
click at [67, 321] on span "18914" at bounding box center [63, 321] width 22 height 13
click at [221, 265] on td "DMT TECHNOLOGY" at bounding box center [152, 260] width 162 height 53
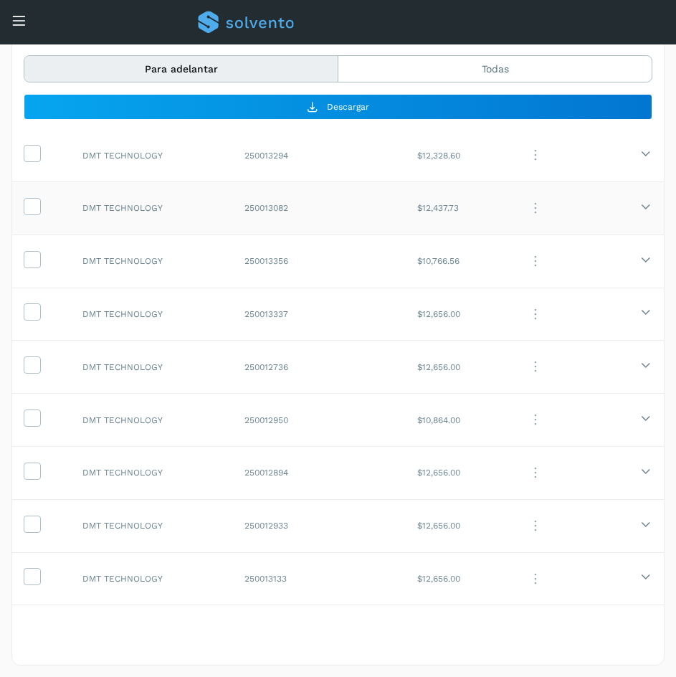
click at [199, 211] on td "DMT TECHNOLOGY" at bounding box center [152, 207] width 162 height 53
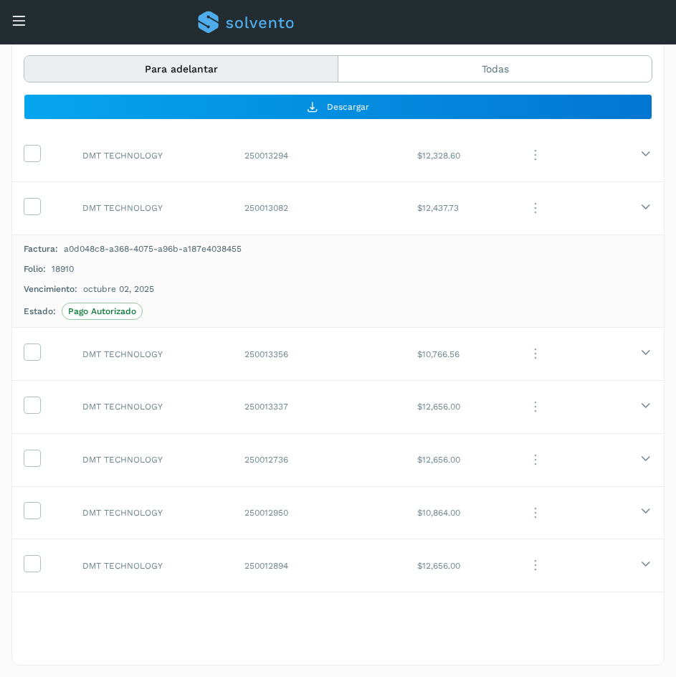
click at [47, 272] on div "Folio: 18910" at bounding box center [338, 268] width 629 height 13
click at [58, 271] on span "18910" at bounding box center [63, 268] width 22 height 13
click at [267, 214] on td "250013082" at bounding box center [319, 207] width 173 height 53
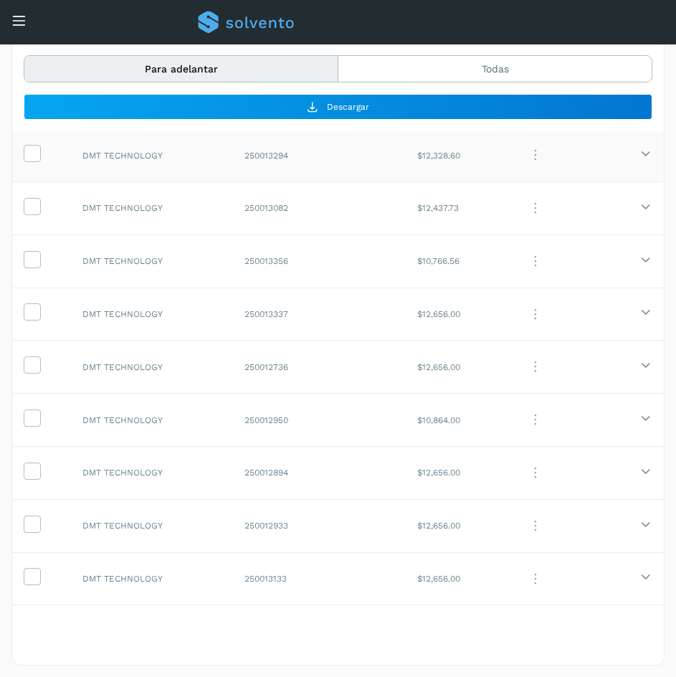
click at [219, 155] on td "DMT TECHNOLOGY" at bounding box center [152, 155] width 162 height 53
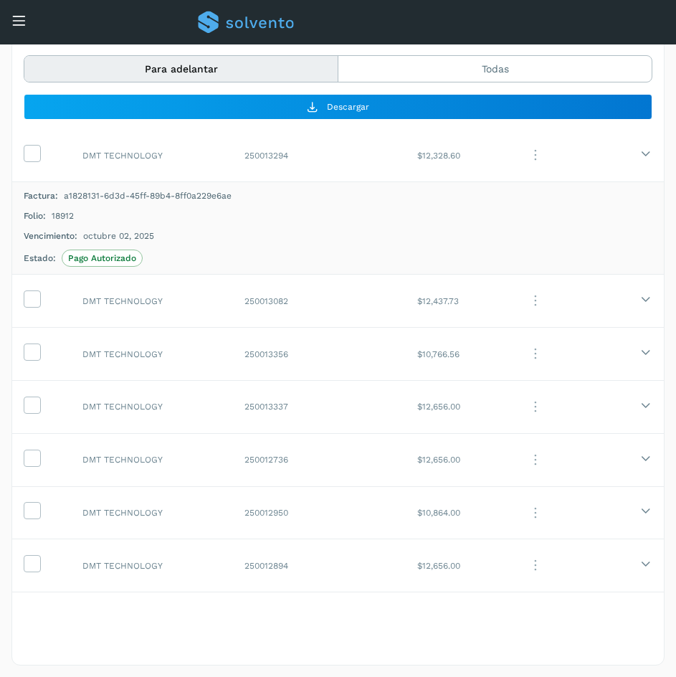
click at [65, 218] on span "18912" at bounding box center [63, 215] width 22 height 13
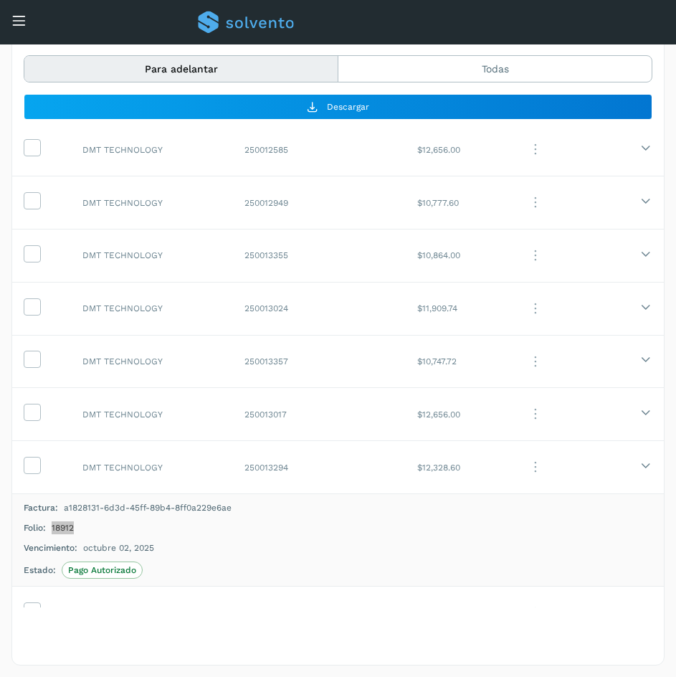
scroll to position [74, 0]
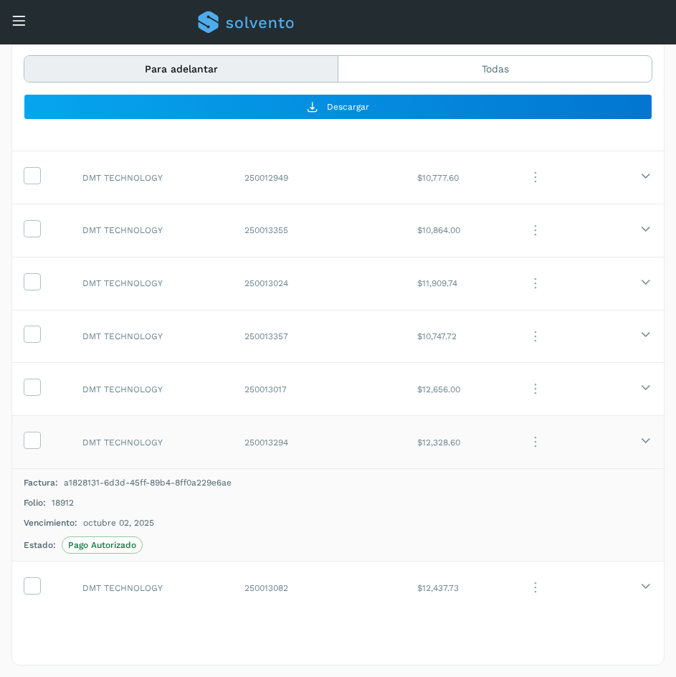
click at [224, 439] on td "DMT TECHNOLOGY" at bounding box center [152, 442] width 162 height 53
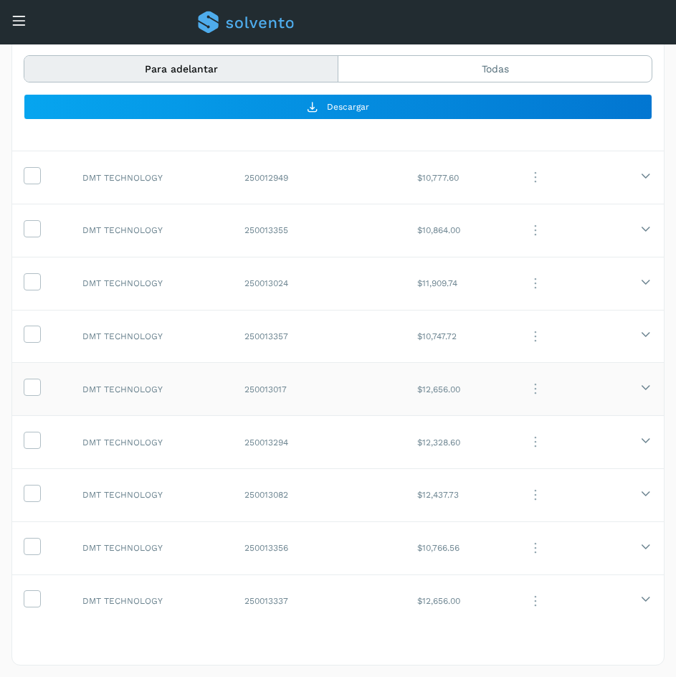
click at [211, 386] on td "DMT TECHNOLOGY" at bounding box center [152, 389] width 162 height 53
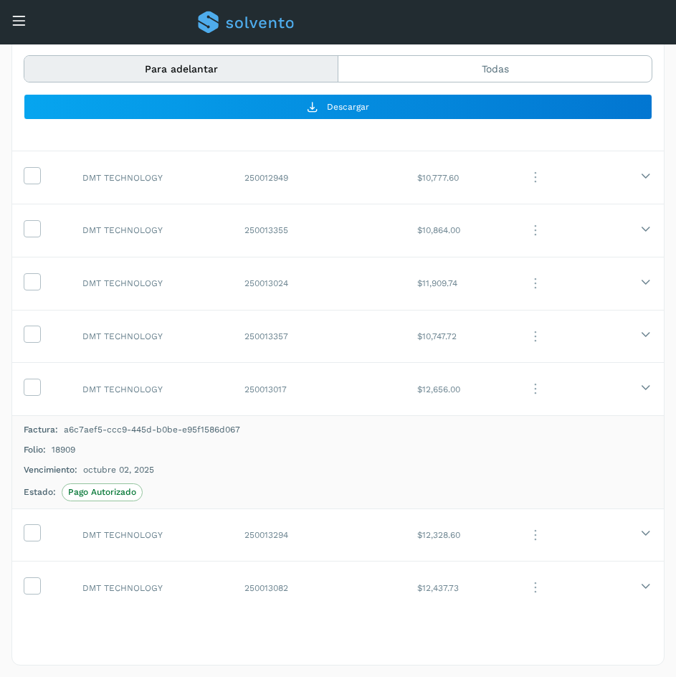
click at [72, 449] on span "18909" at bounding box center [64, 449] width 24 height 13
click at [325, 391] on td "250013017" at bounding box center [319, 389] width 173 height 53
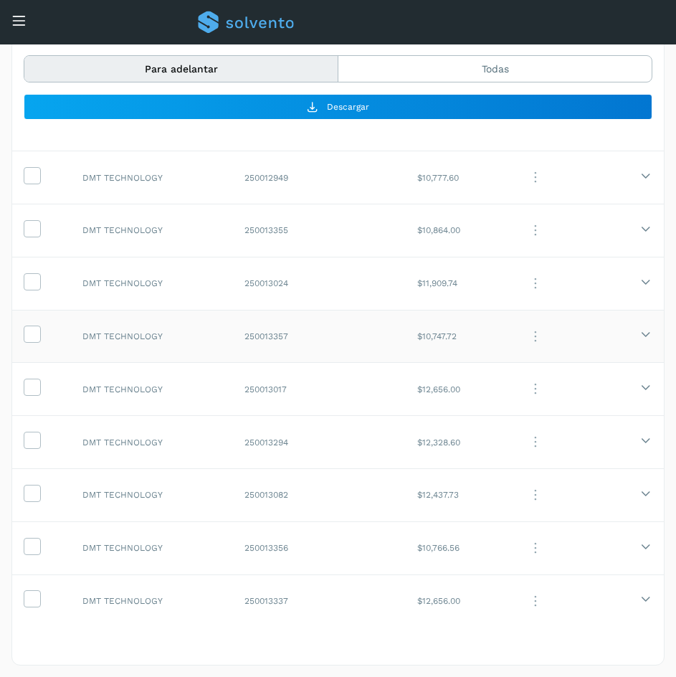
click at [214, 341] on td "DMT TECHNOLOGY" at bounding box center [152, 336] width 162 height 53
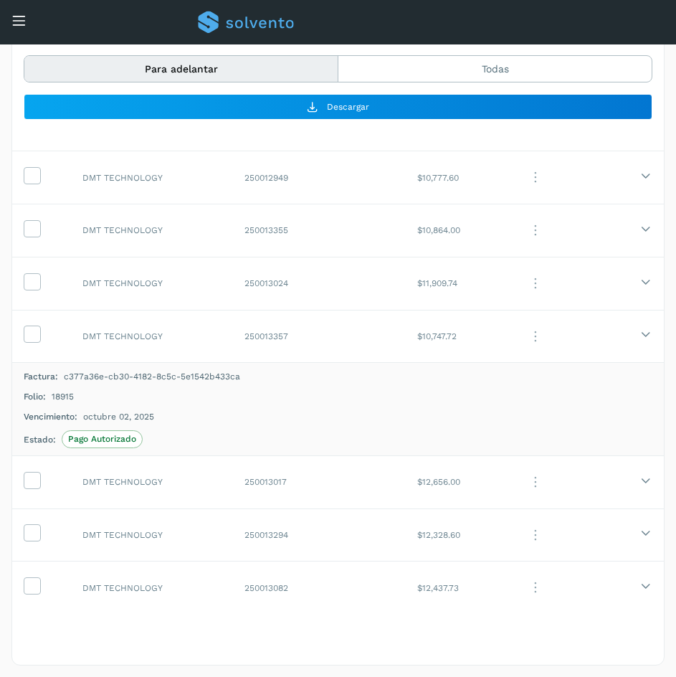
click at [57, 398] on span "18915" at bounding box center [63, 396] width 22 height 13
click at [209, 341] on td "DMT TECHNOLOGY" at bounding box center [152, 336] width 162 height 53
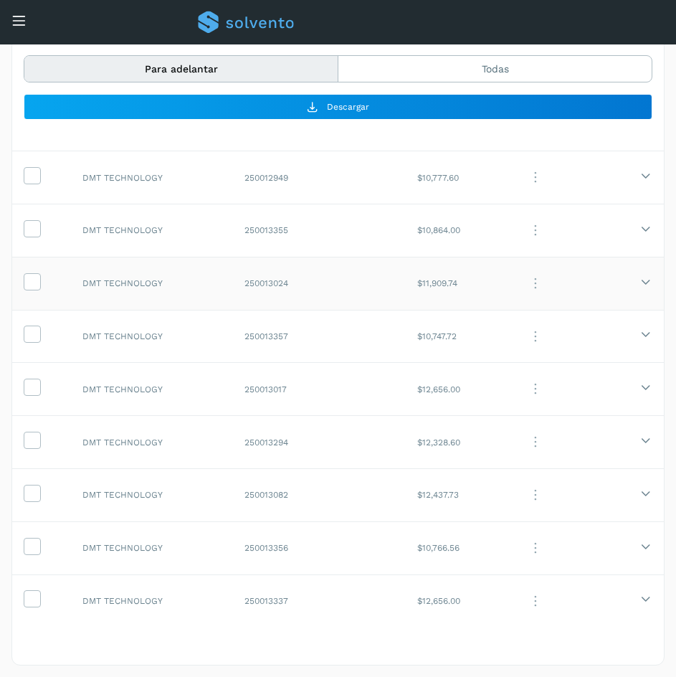
click at [201, 289] on td "DMT TECHNOLOGY" at bounding box center [152, 283] width 162 height 53
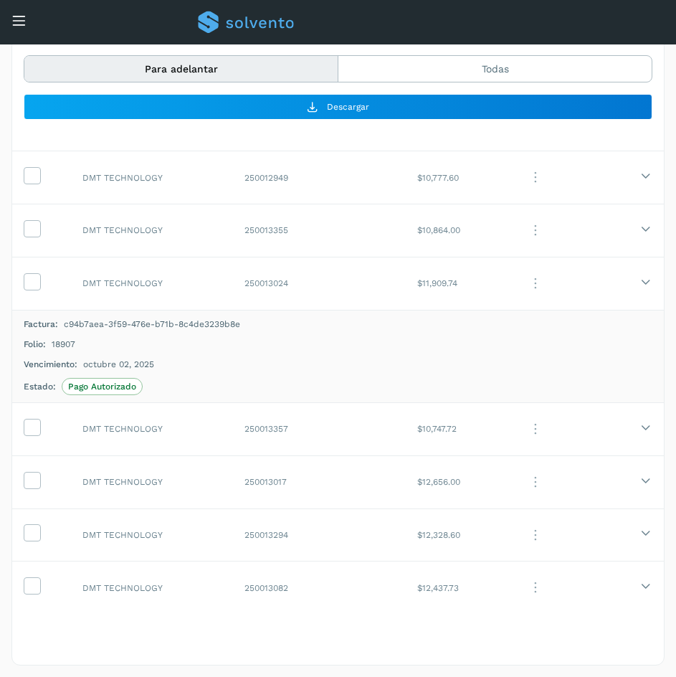
click at [73, 341] on span "18907" at bounding box center [64, 344] width 24 height 13
click at [194, 286] on td "DMT TECHNOLOGY" at bounding box center [152, 283] width 162 height 53
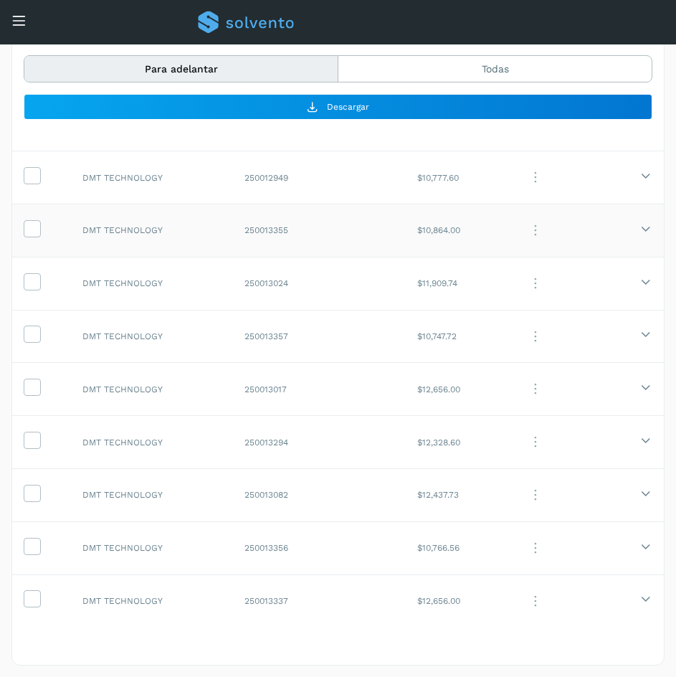
click at [194, 239] on td "DMT TECHNOLOGY" at bounding box center [152, 230] width 162 height 53
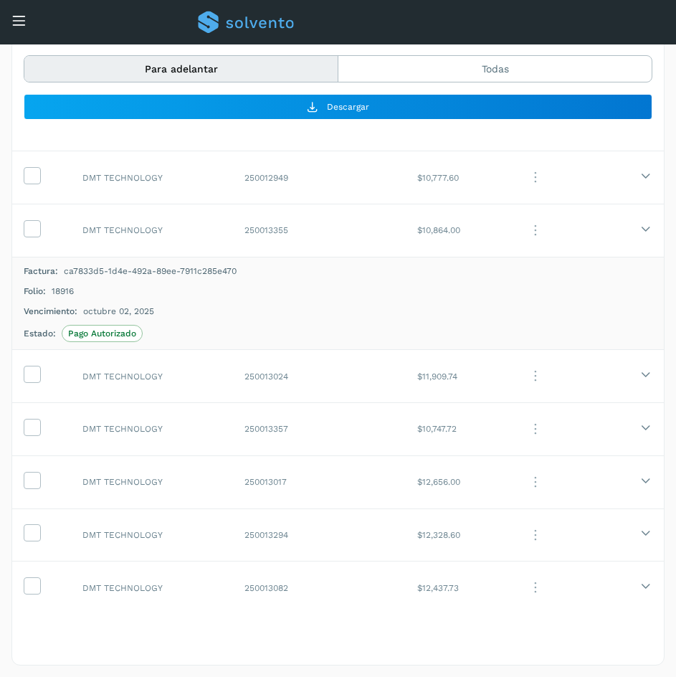
click at [58, 288] on span "18916" at bounding box center [63, 291] width 22 height 13
click at [204, 229] on td "DMT TECHNOLOGY" at bounding box center [152, 230] width 162 height 53
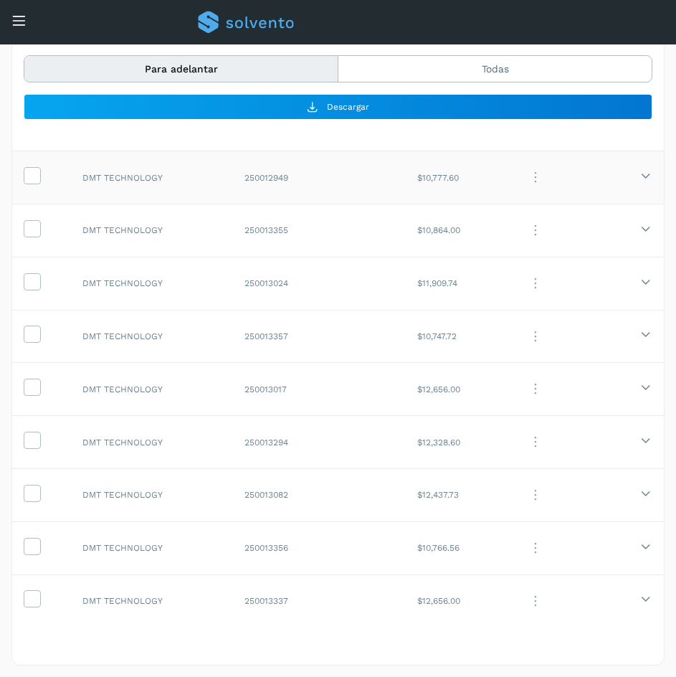
click at [203, 194] on td "DMT TECHNOLOGY" at bounding box center [152, 177] width 162 height 53
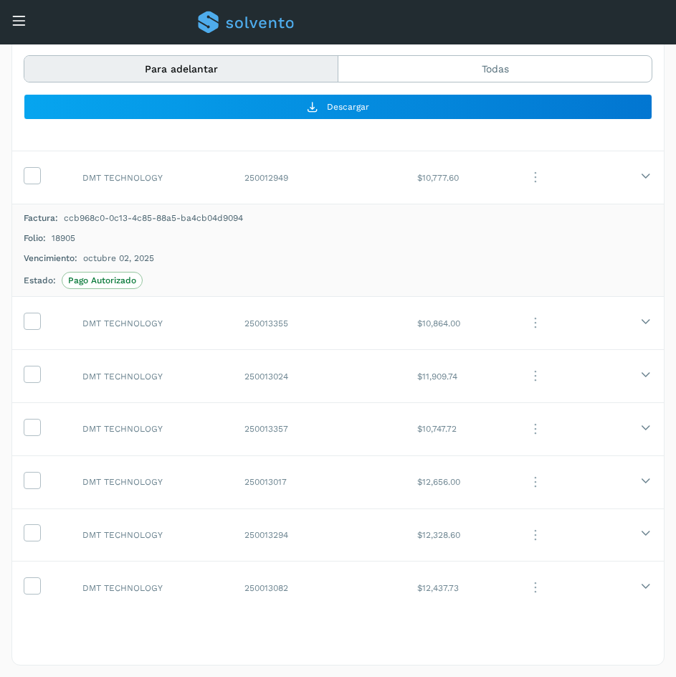
click at [62, 239] on span "18905" at bounding box center [64, 237] width 24 height 13
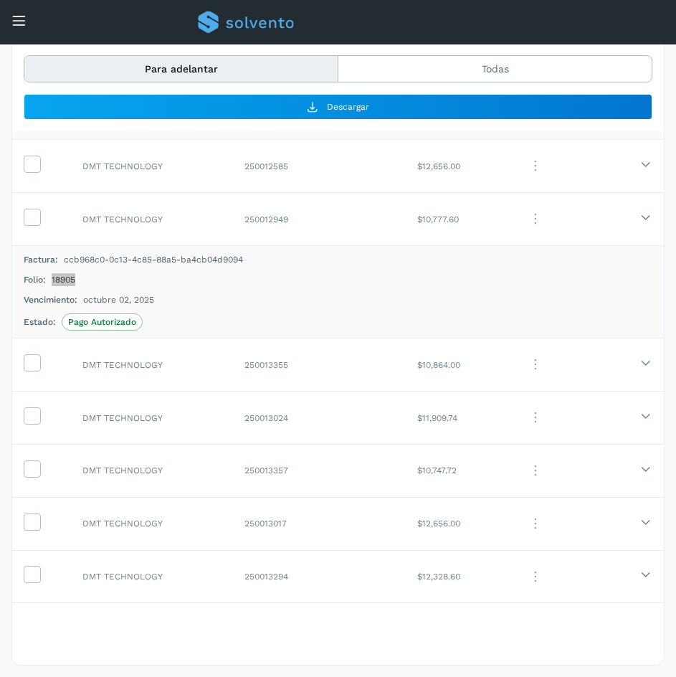
scroll to position [0, 0]
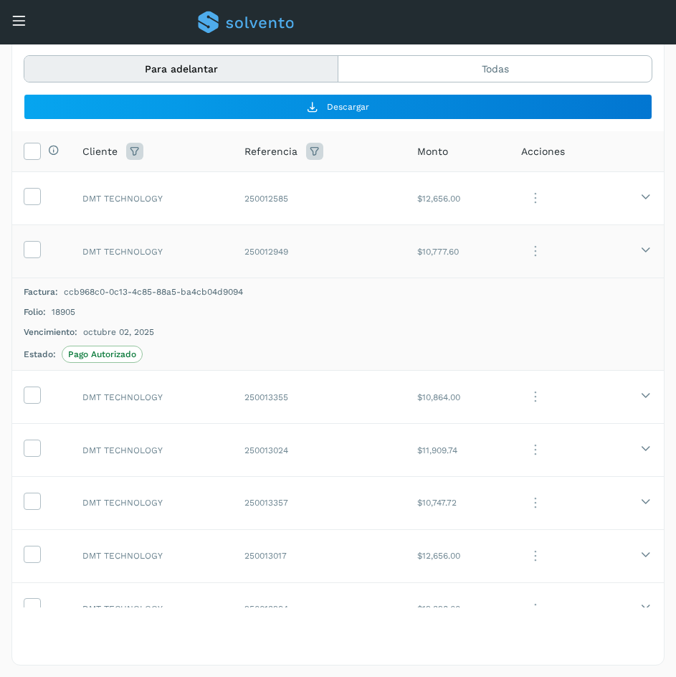
click at [176, 259] on td "DMT TECHNOLOGY" at bounding box center [152, 251] width 162 height 53
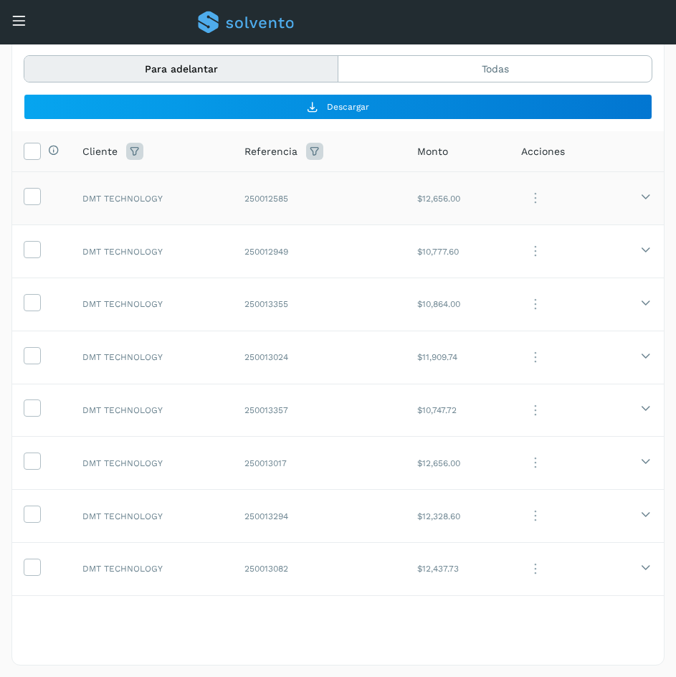
click at [176, 205] on td "DMT TECHNOLOGY" at bounding box center [152, 198] width 162 height 53
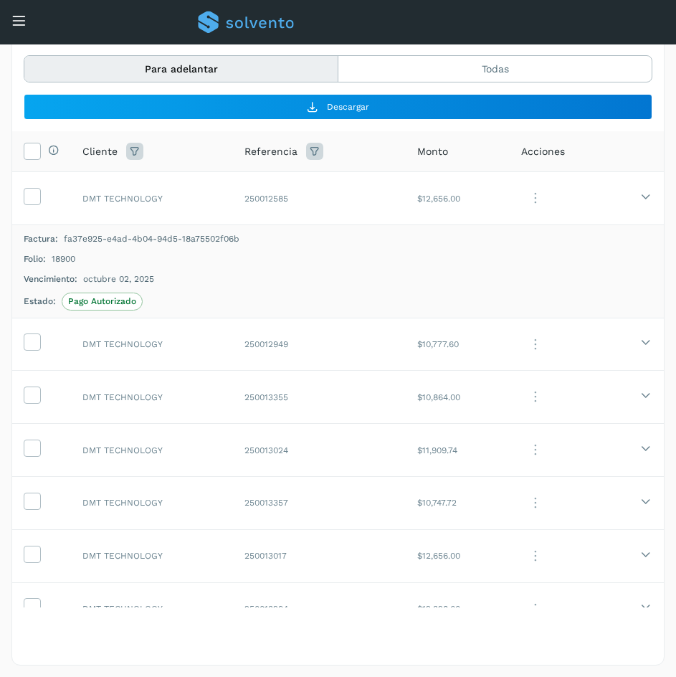
click at [72, 258] on span "18900" at bounding box center [64, 258] width 24 height 13
